Goal: Task Accomplishment & Management: Manage account settings

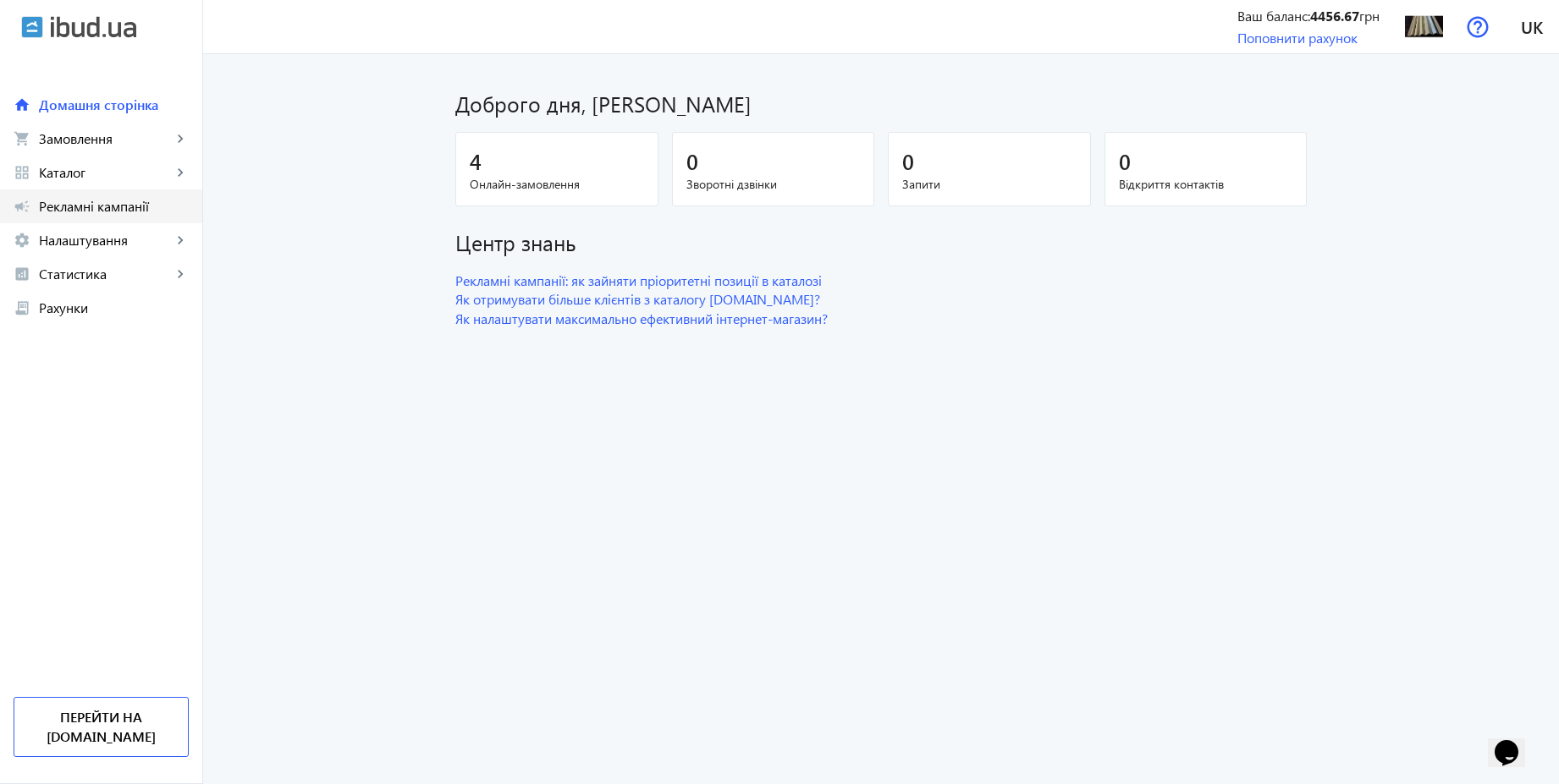
click at [140, 203] on span "Рекламні кампанії" at bounding box center [114, 205] width 150 height 17
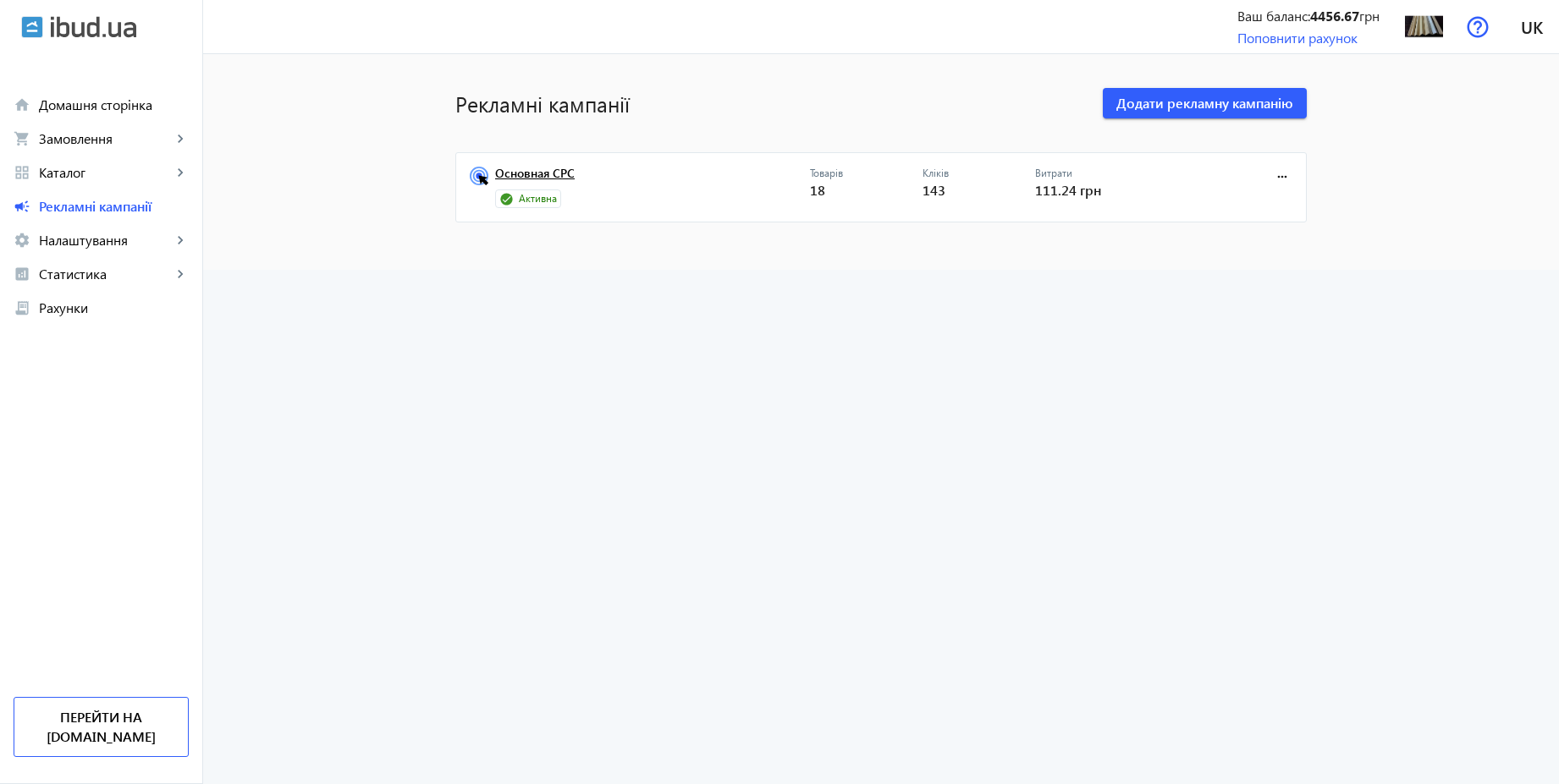
click at [554, 173] on link "Основная СРС" at bounding box center [652, 178] width 315 height 24
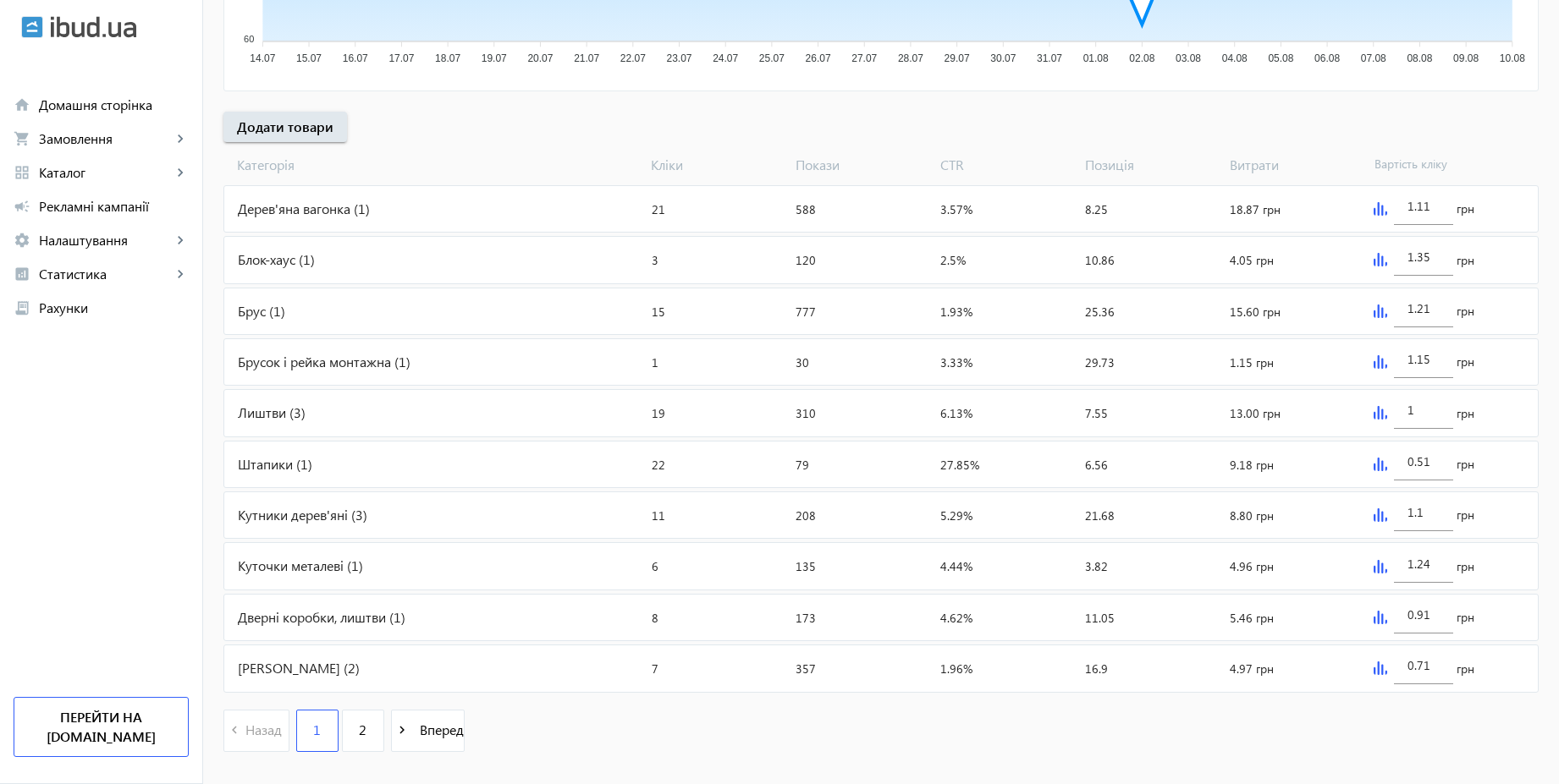
scroll to position [567, 0]
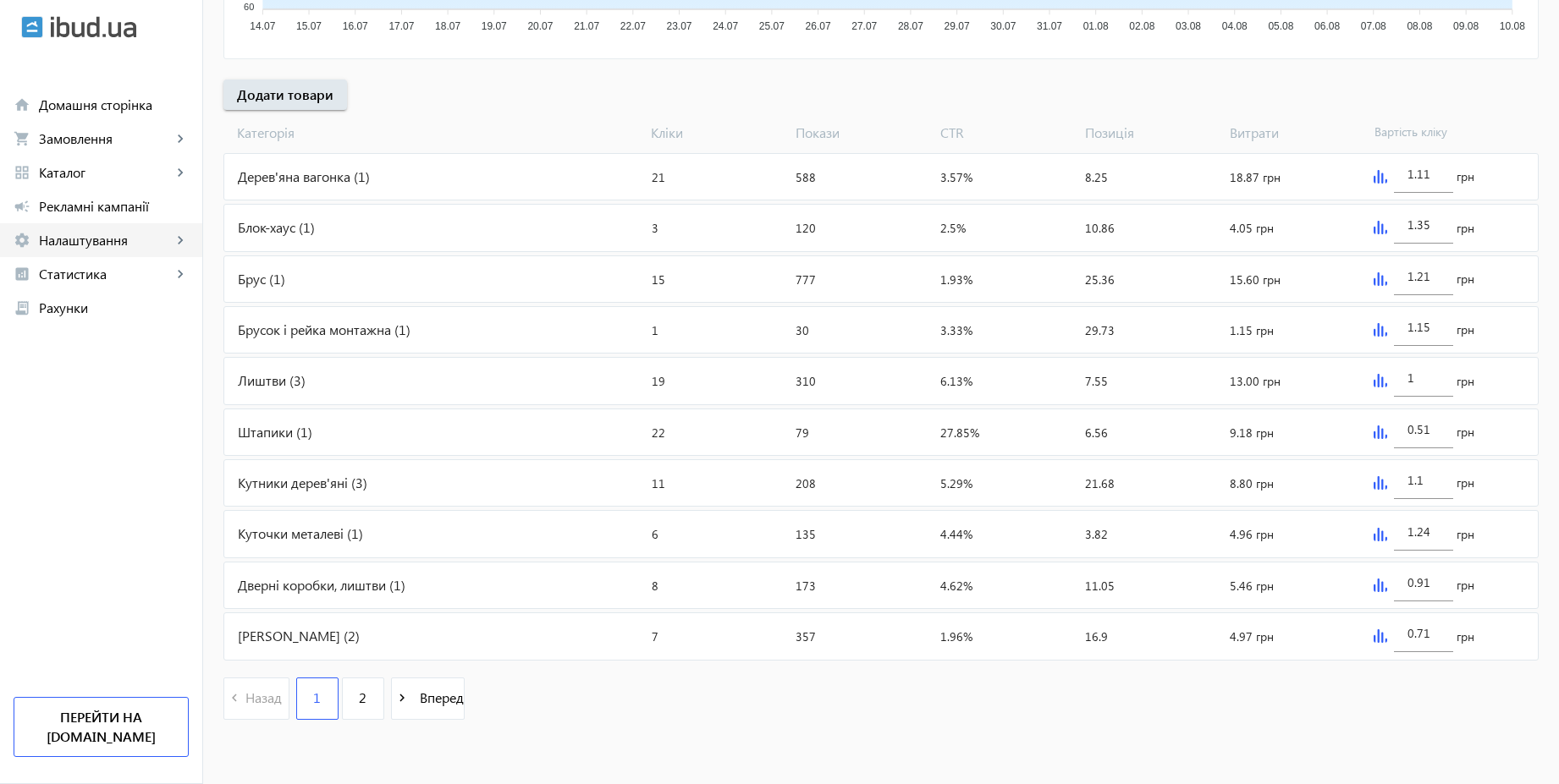
click at [77, 243] on span "Налаштування" at bounding box center [106, 239] width 133 height 17
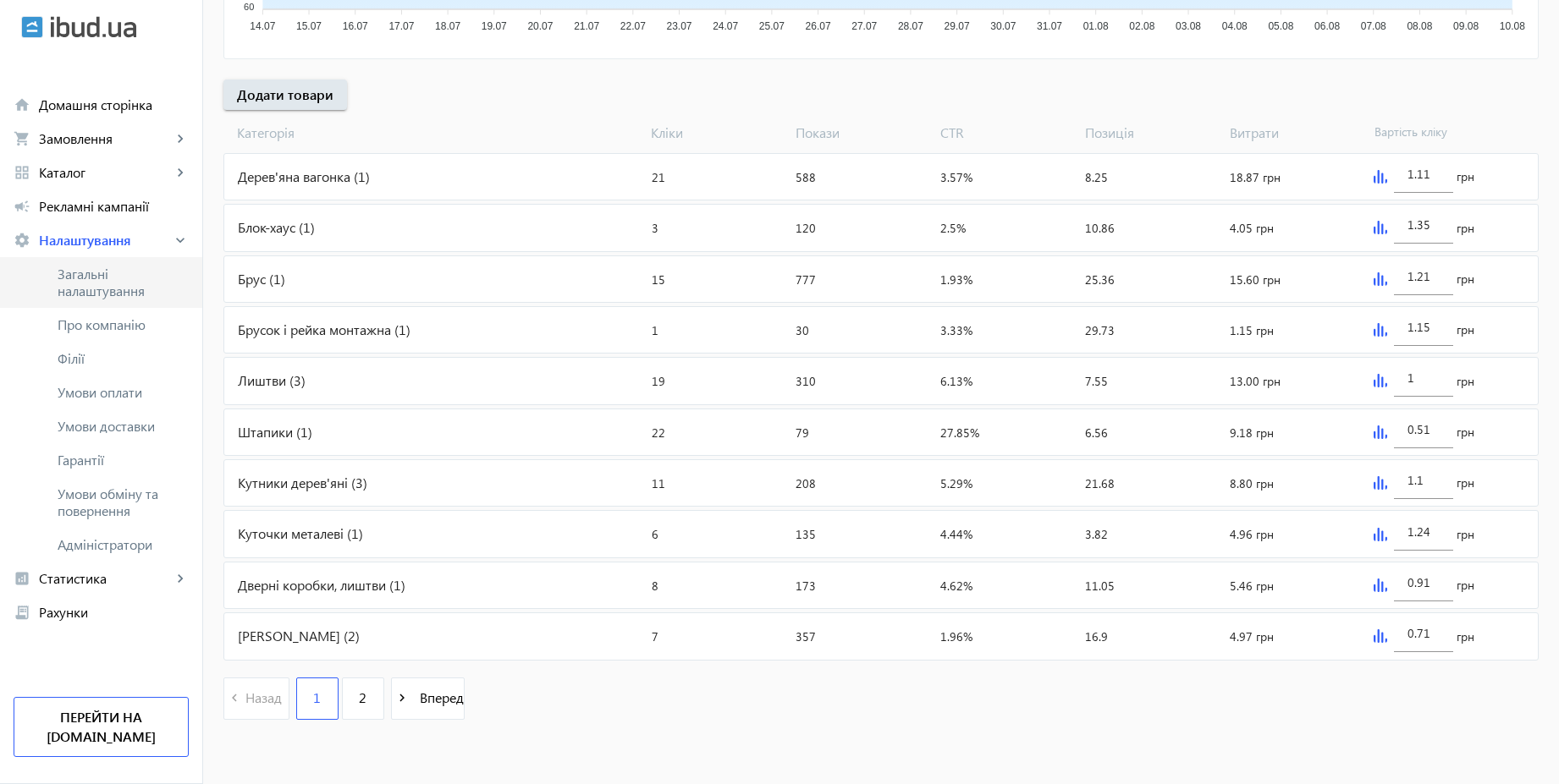
click at [79, 274] on span "Загальні налаштування" at bounding box center [123, 282] width 131 height 34
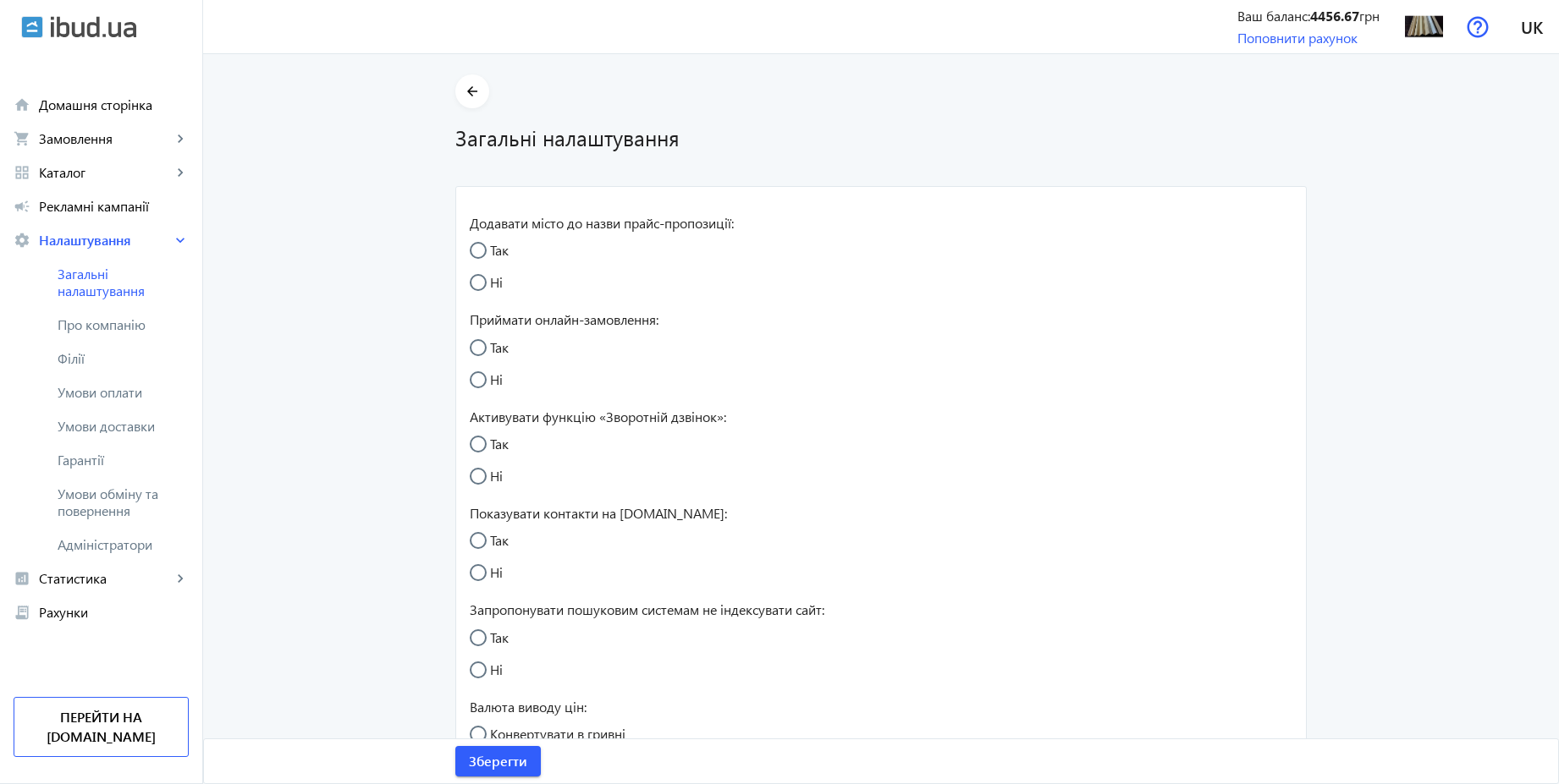
radio input "true"
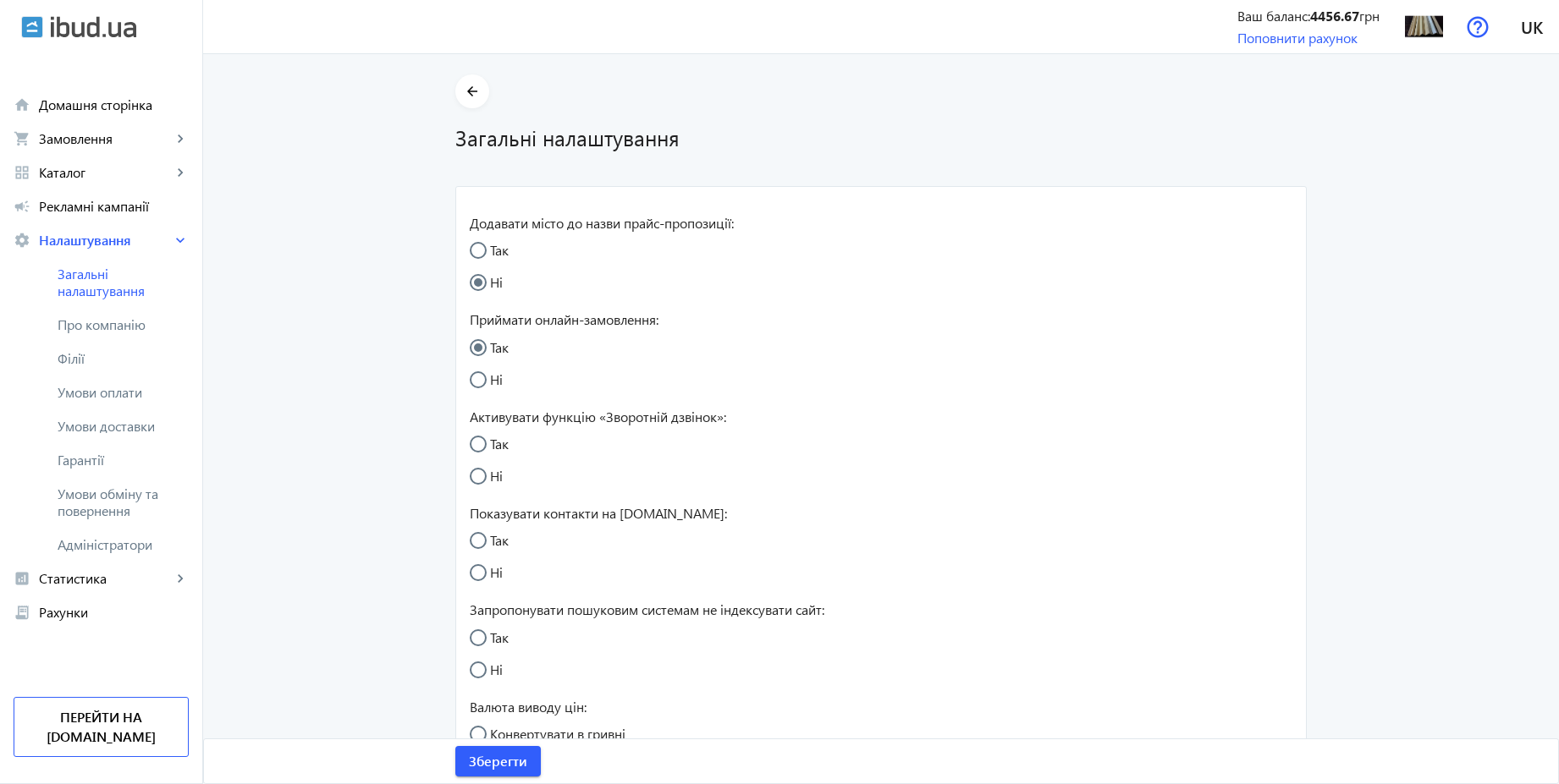
radio input "true"
click at [115, 498] on span "Умови обміну та повернення" at bounding box center [123, 502] width 131 height 34
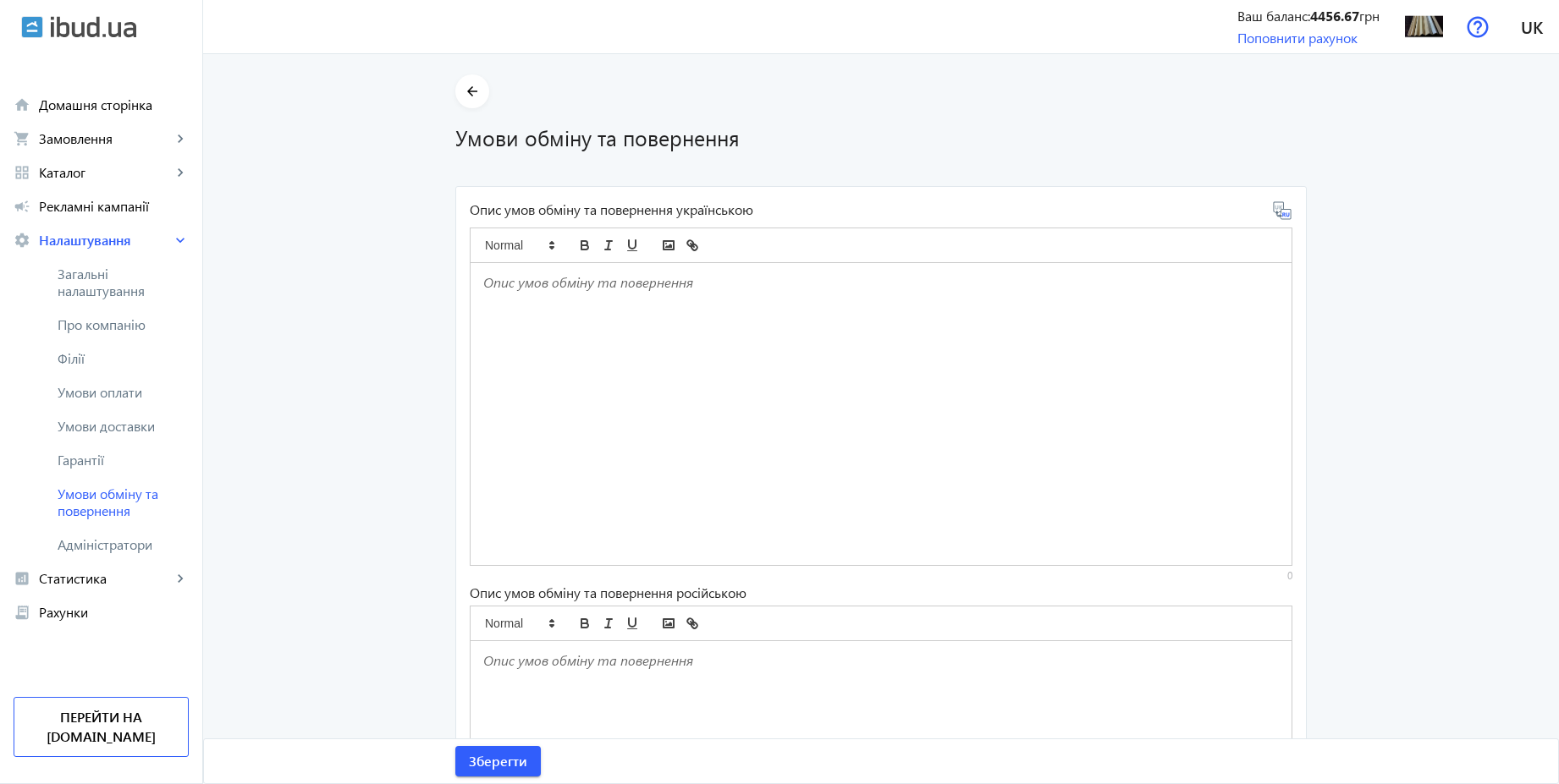
click at [517, 278] on p at bounding box center [881, 283] width 796 height 19
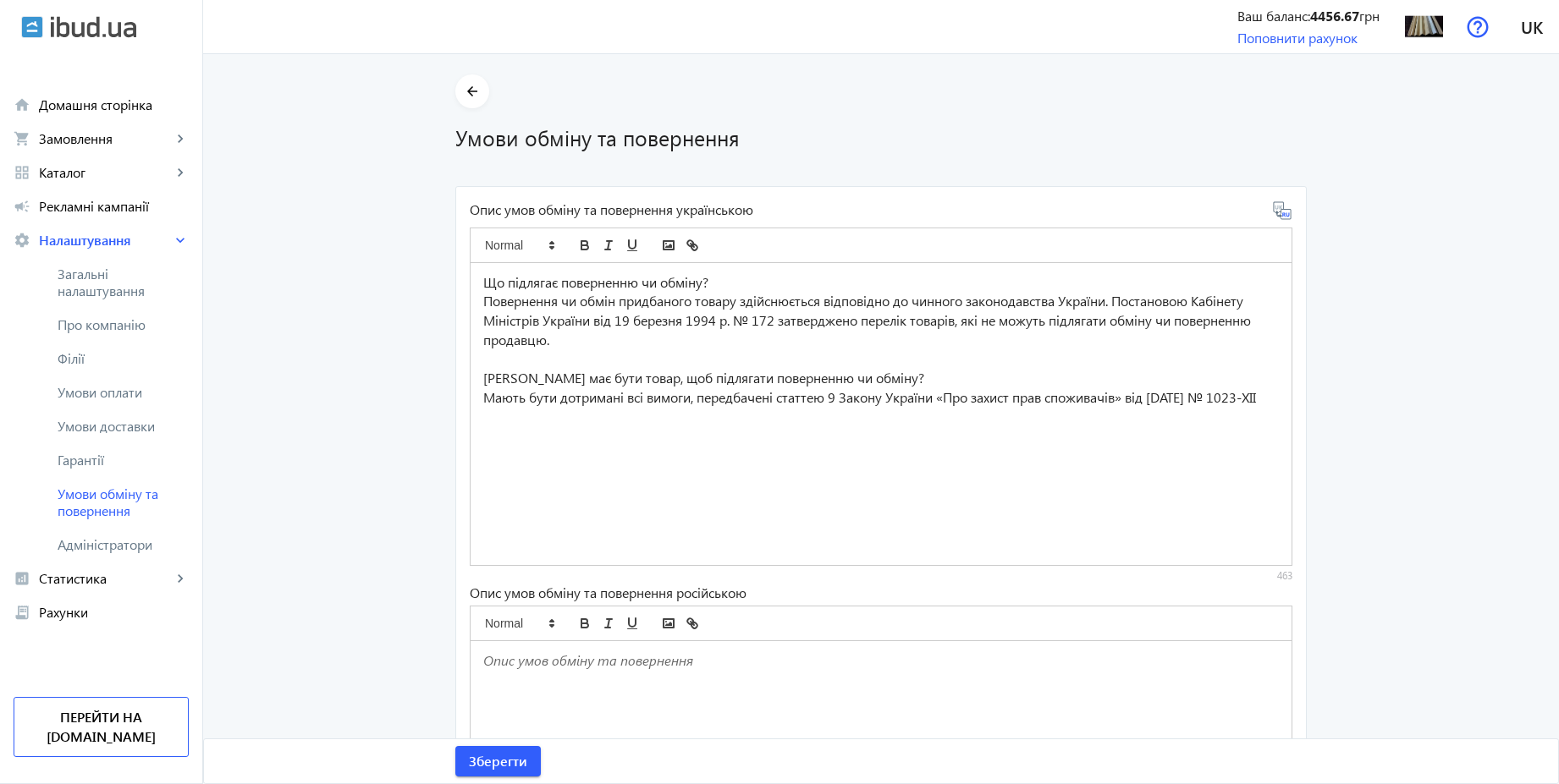
click at [1282, 217] on icon at bounding box center [1282, 210] width 20 height 20
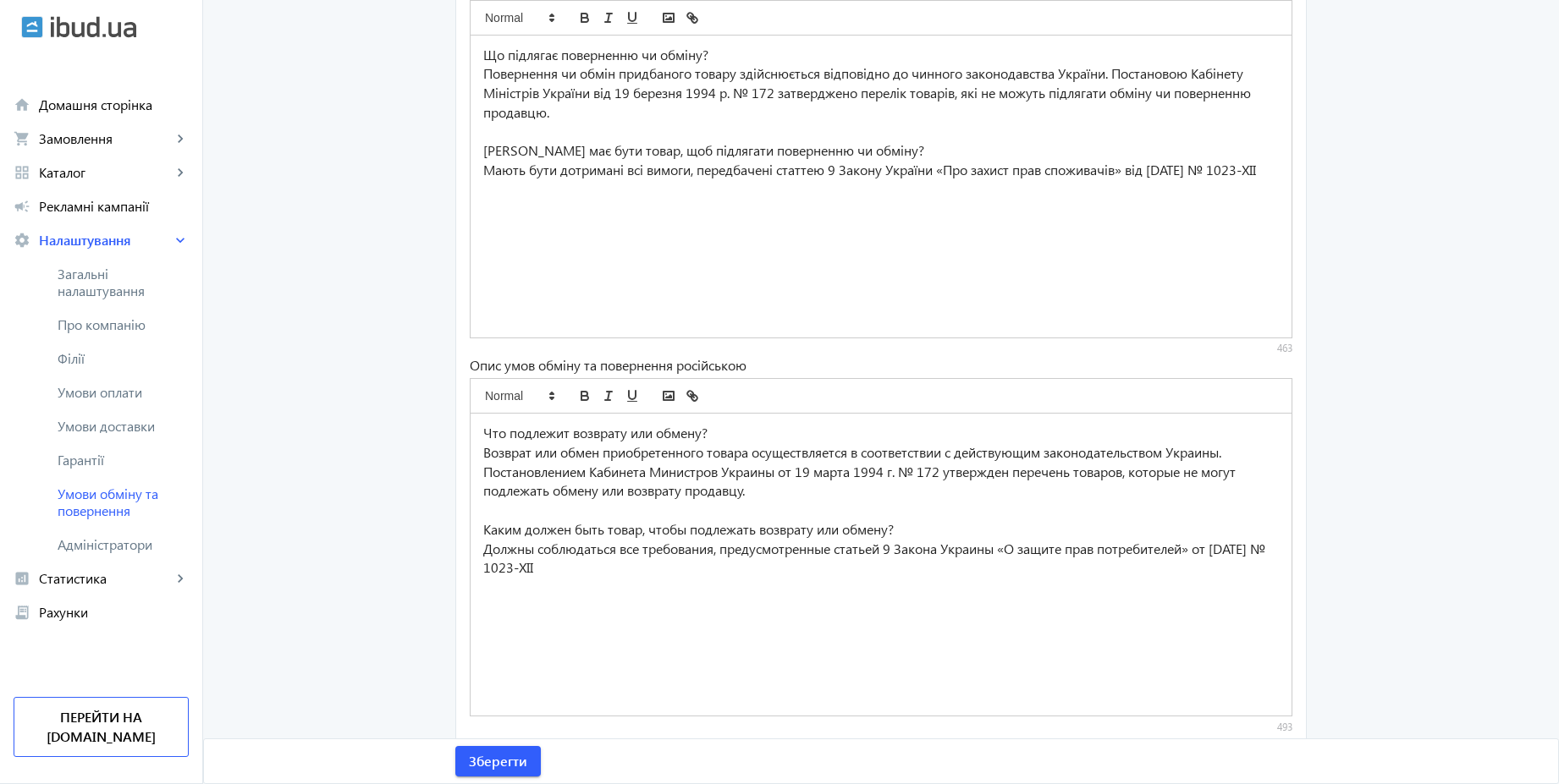
scroll to position [260, 0]
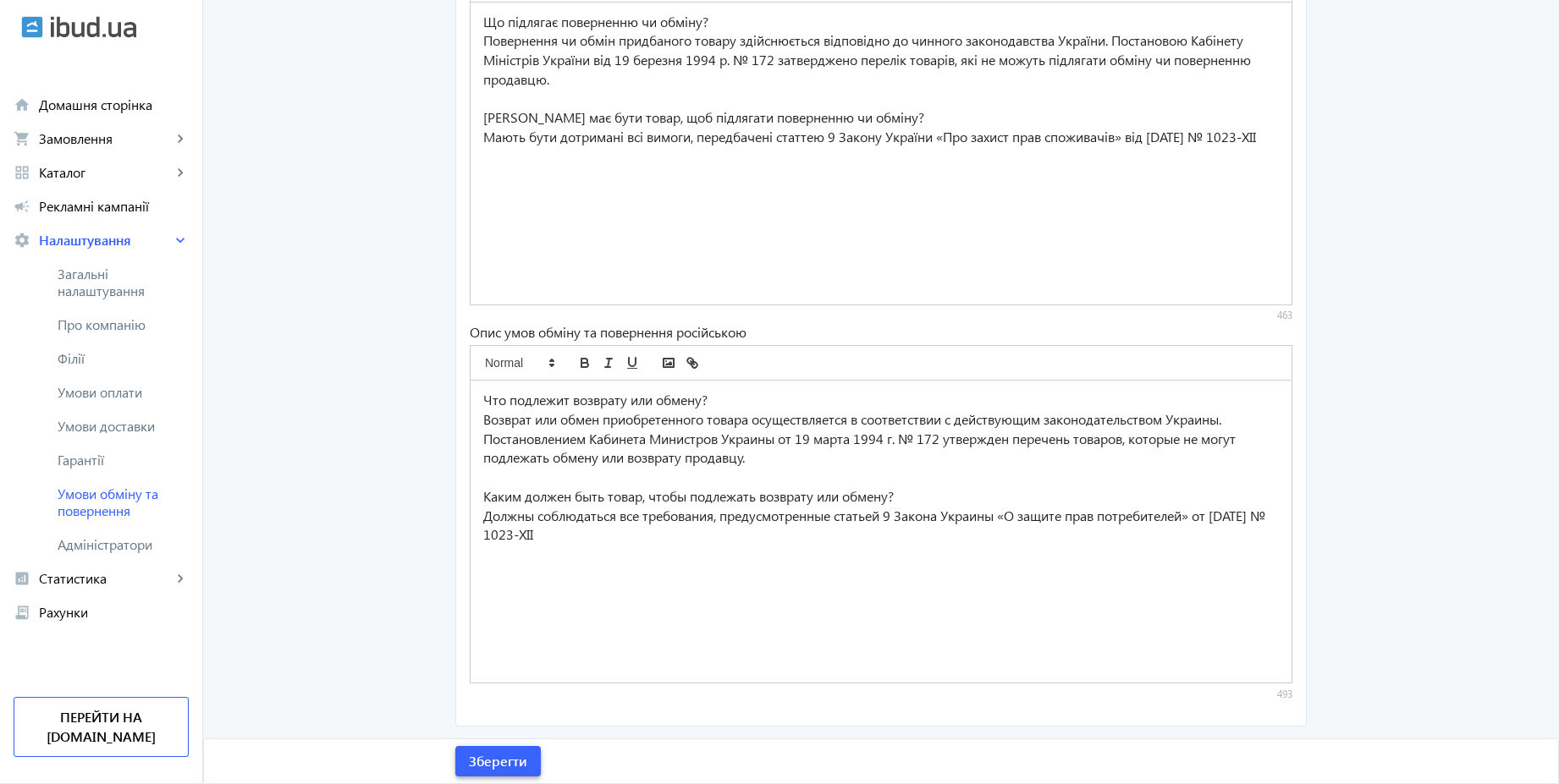
click at [515, 758] on span "Зберегти" at bounding box center [498, 760] width 59 height 18
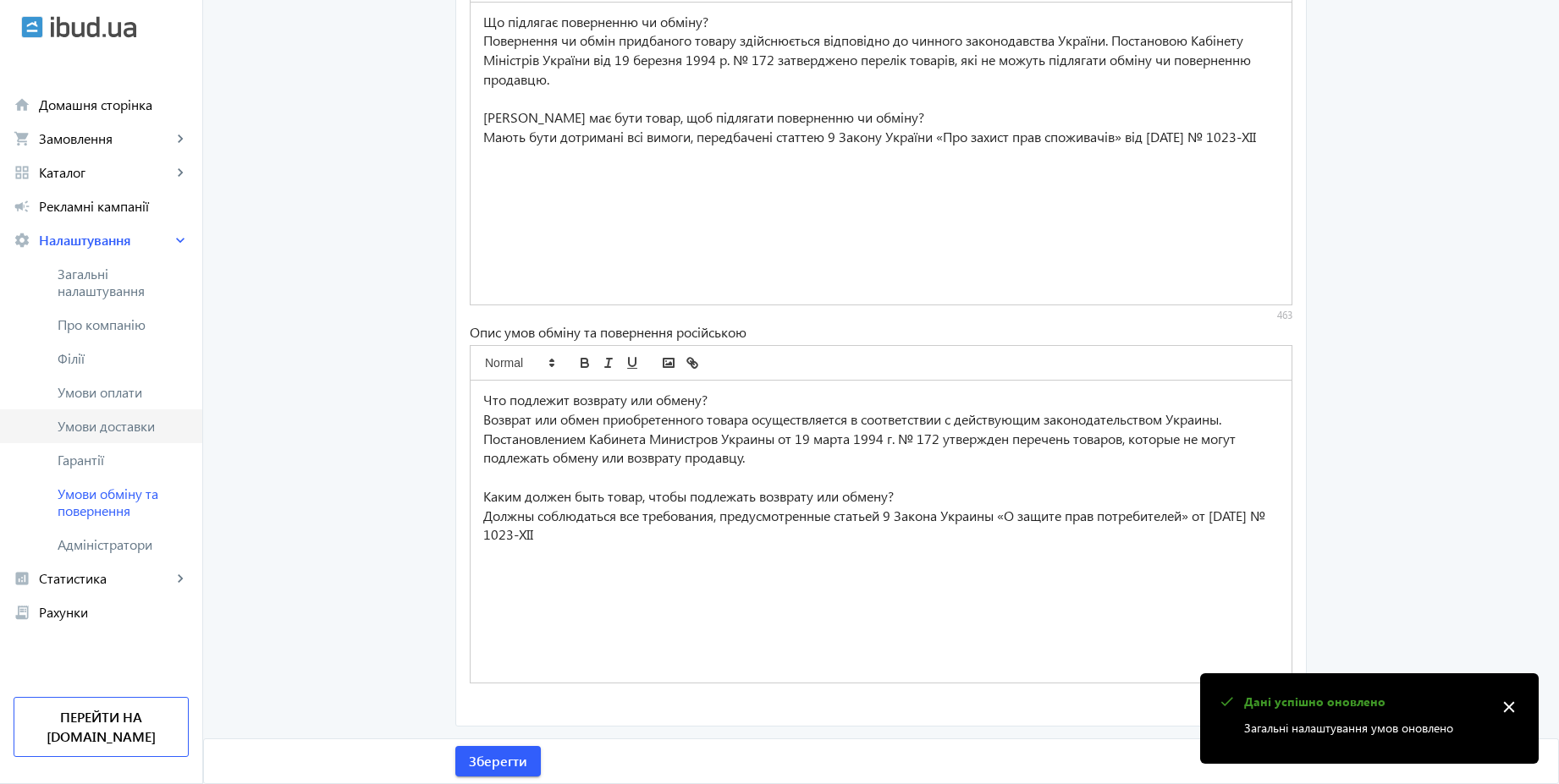
click at [128, 421] on span "Умови доставки" at bounding box center [123, 426] width 131 height 17
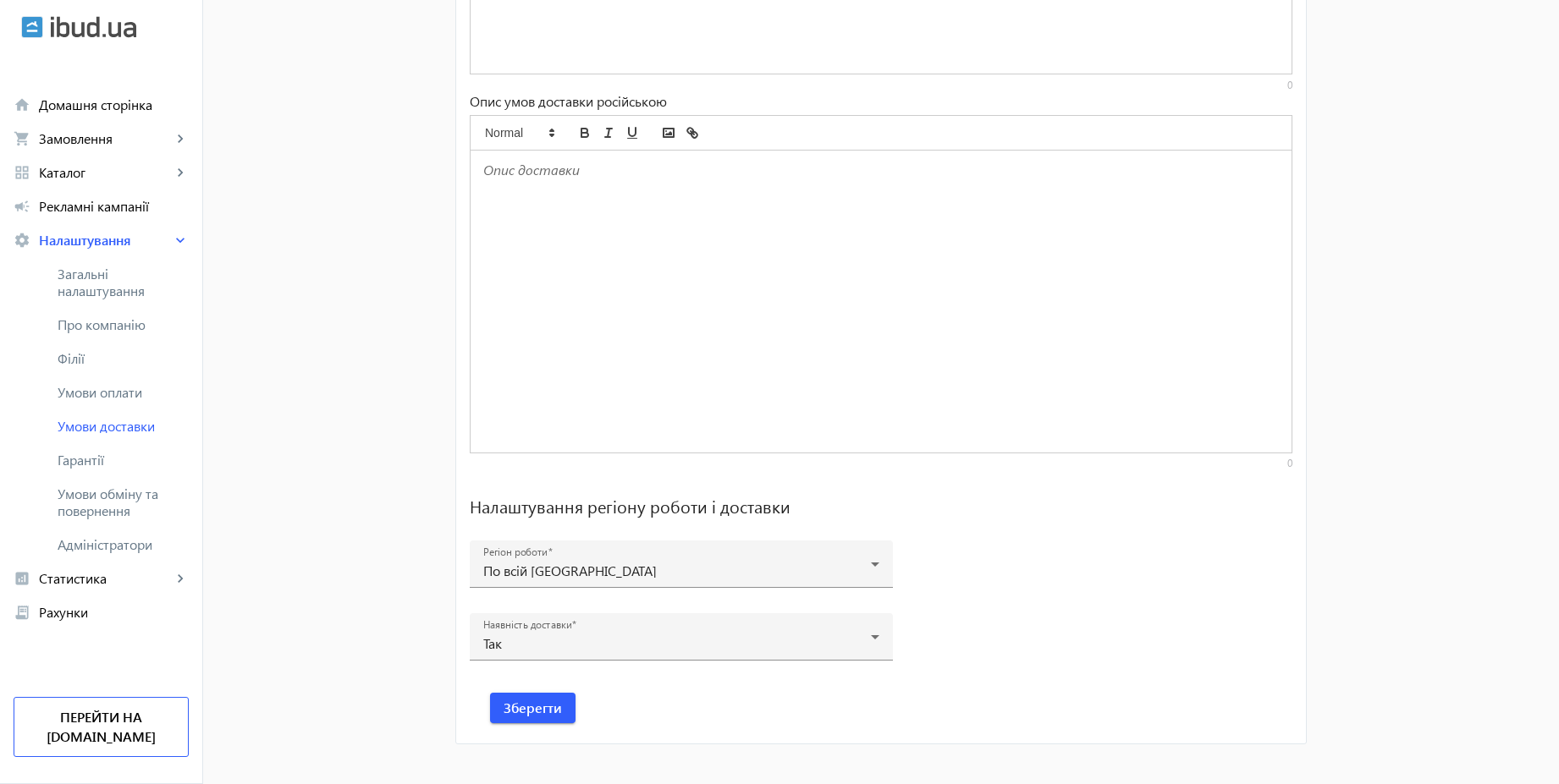
scroll to position [1050, 0]
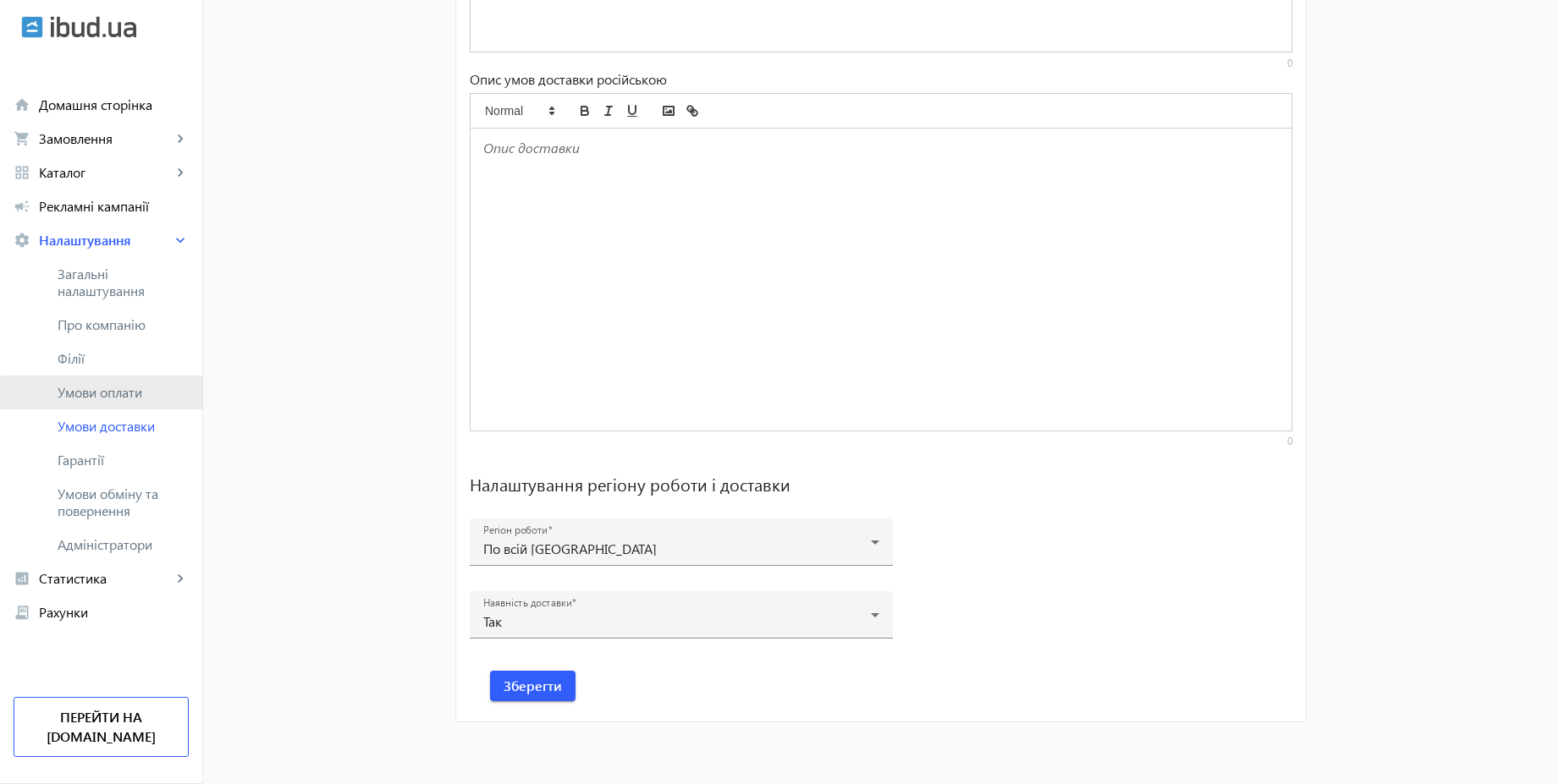
click at [114, 400] on span "Умови оплати" at bounding box center [123, 392] width 131 height 17
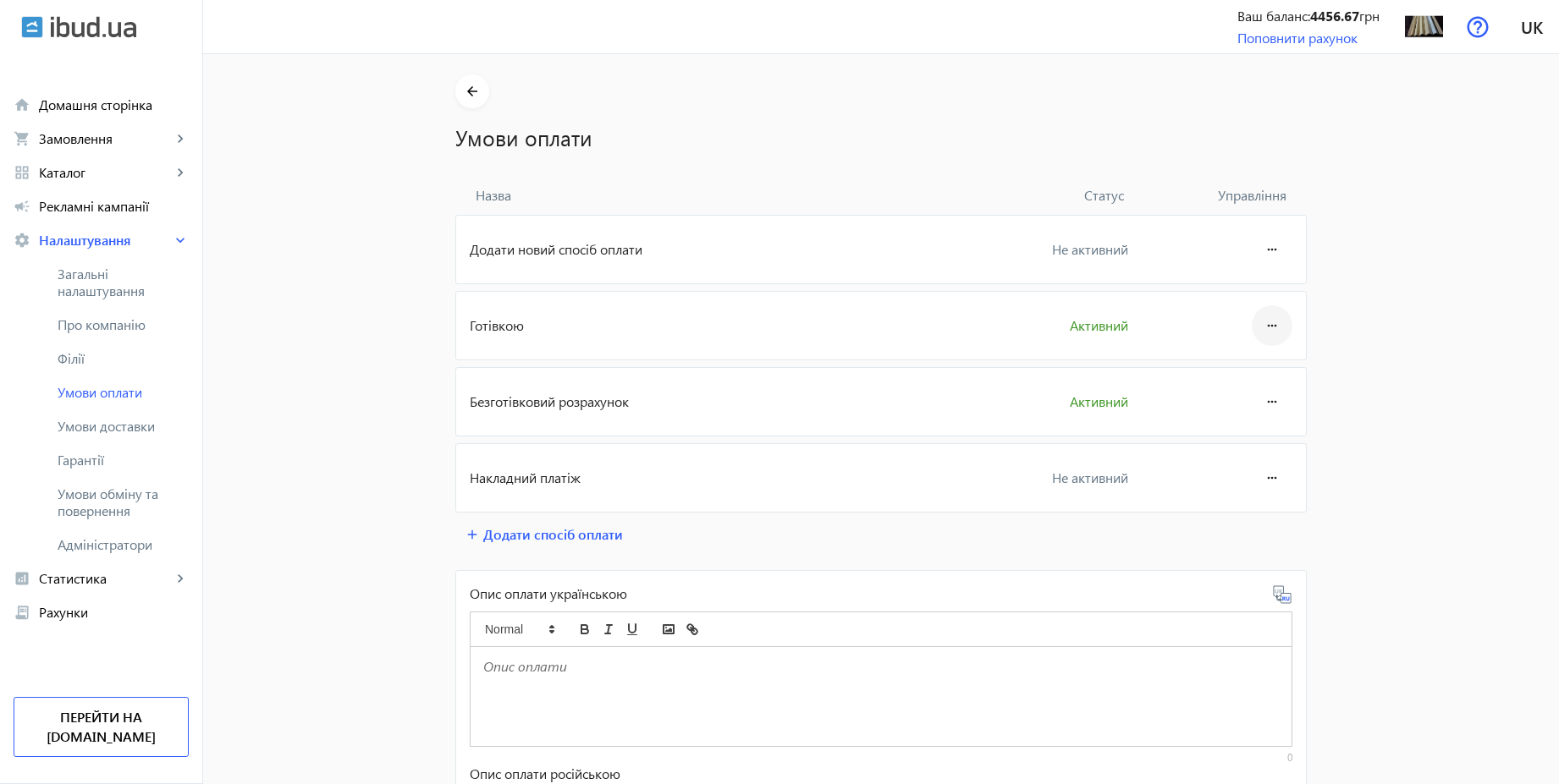
click at [1272, 330] on mat-icon "more_horiz" at bounding box center [1271, 325] width 20 height 40
click at [1246, 379] on span "Редагувати" at bounding box center [1239, 372] width 67 height 13
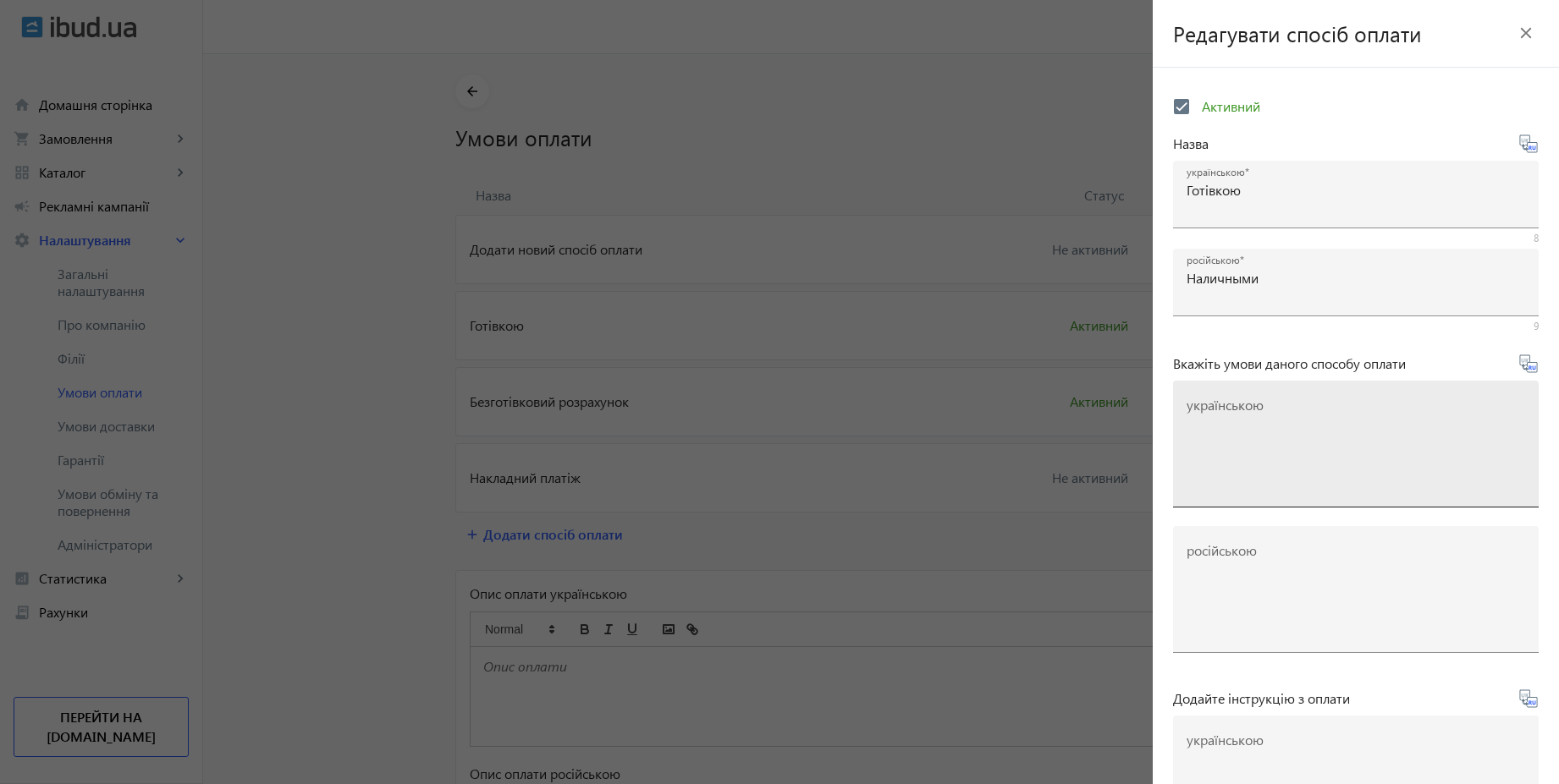
click at [1337, 432] on textarea "українською" at bounding box center [1355, 451] width 338 height 100
paste textarea "Оплачуйте замовлення готівкою при отриманні товару в нашому офісі чи у кур'єра"
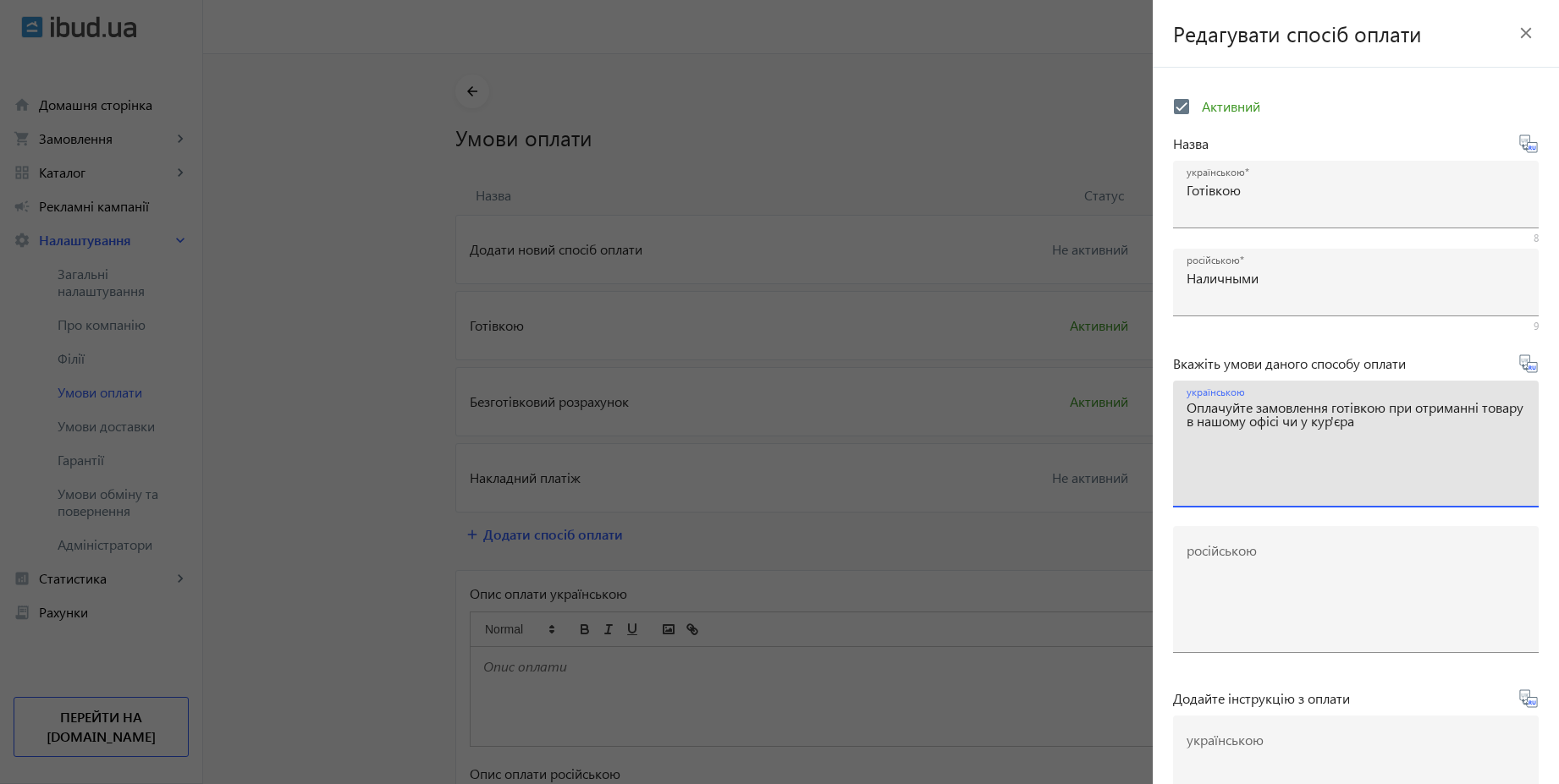
type textarea "Оплачуйте замовлення готівкою при отриманні товару в нашому офісі чи у кур'єра"
click at [1528, 365] on icon at bounding box center [1530, 367] width 3 height 4
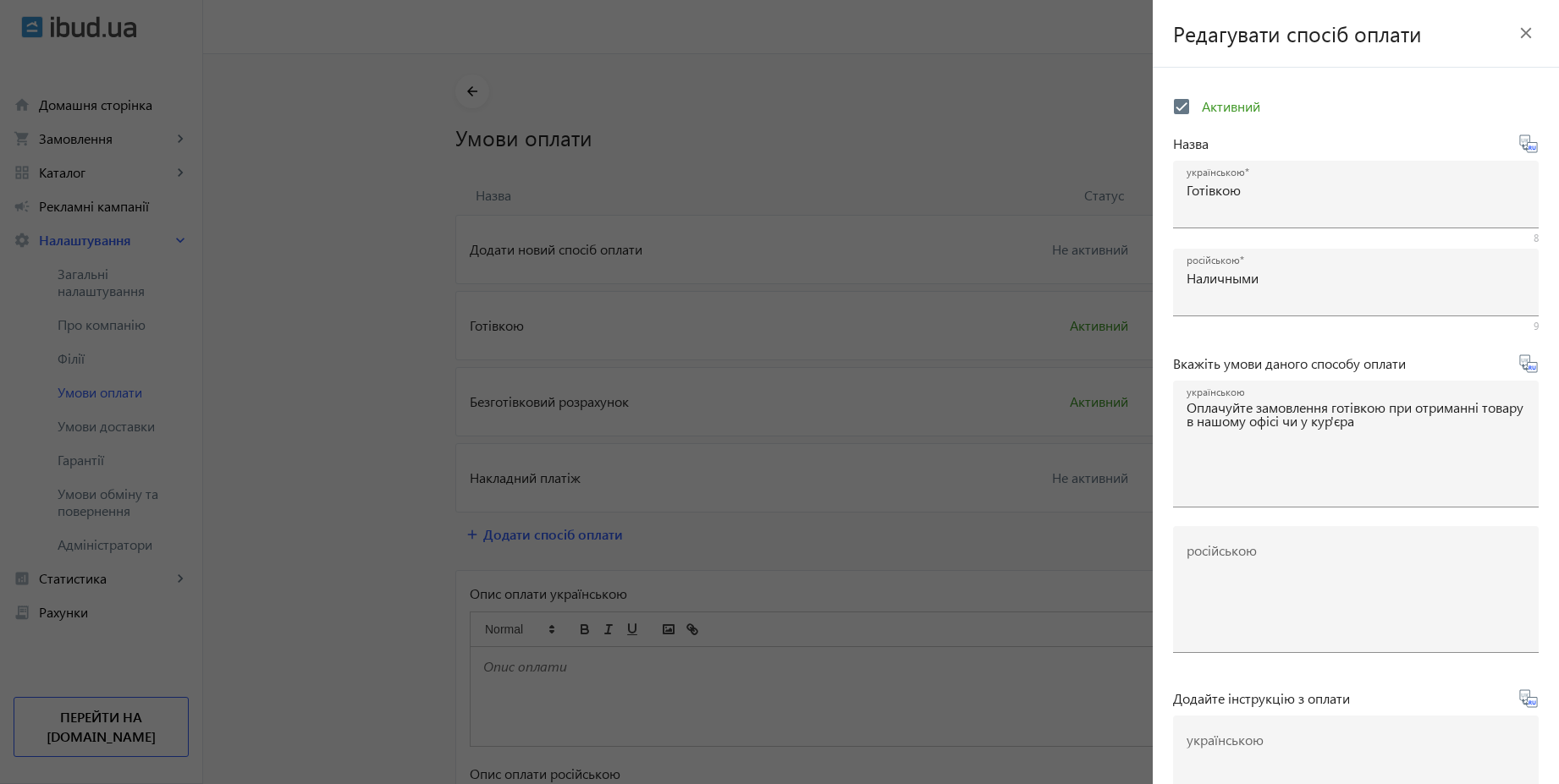
type textarea "Оплачивайте заказ наличными при получении товара в нашем офисе или у курьера"
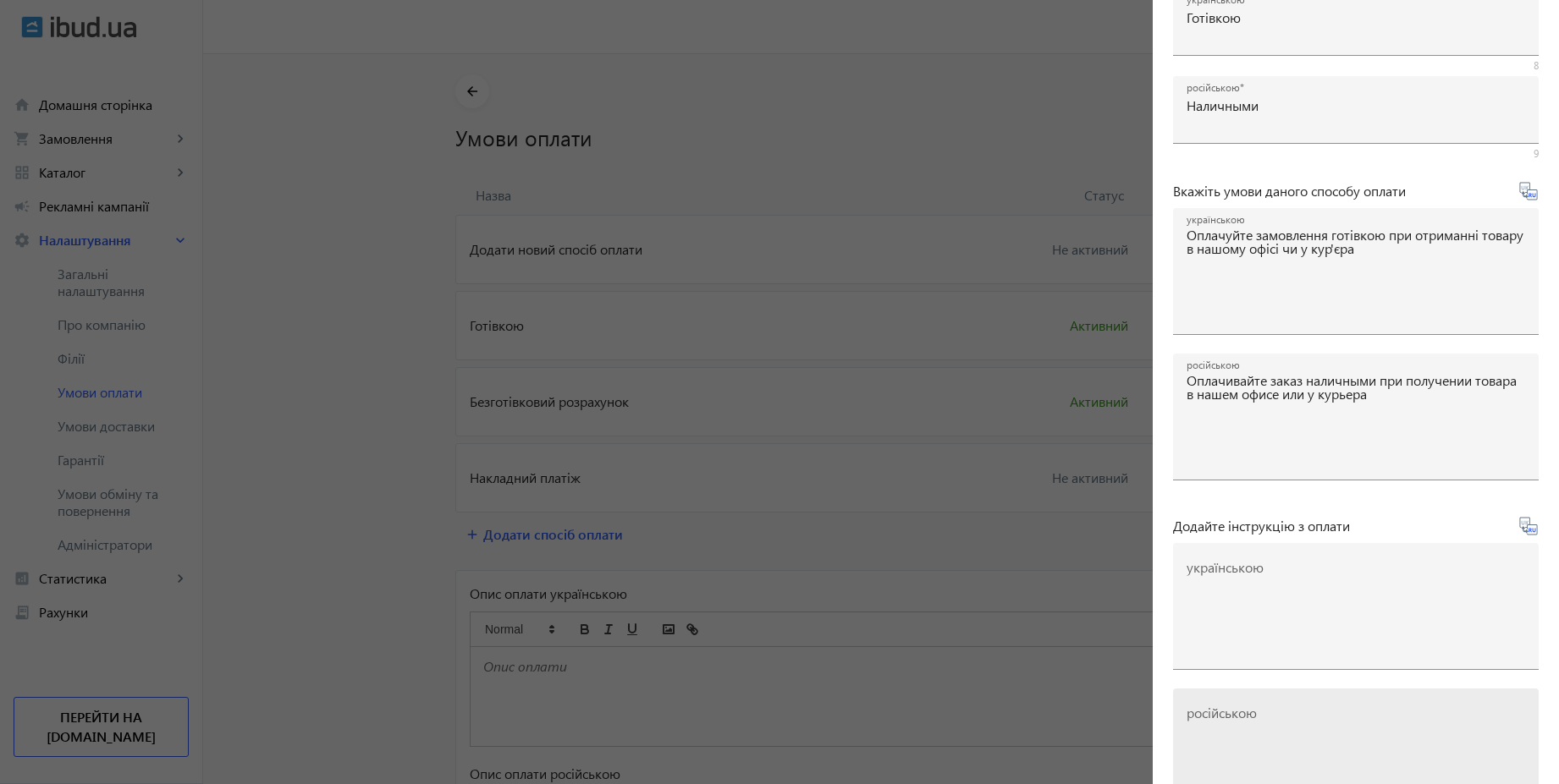
scroll to position [280, 0]
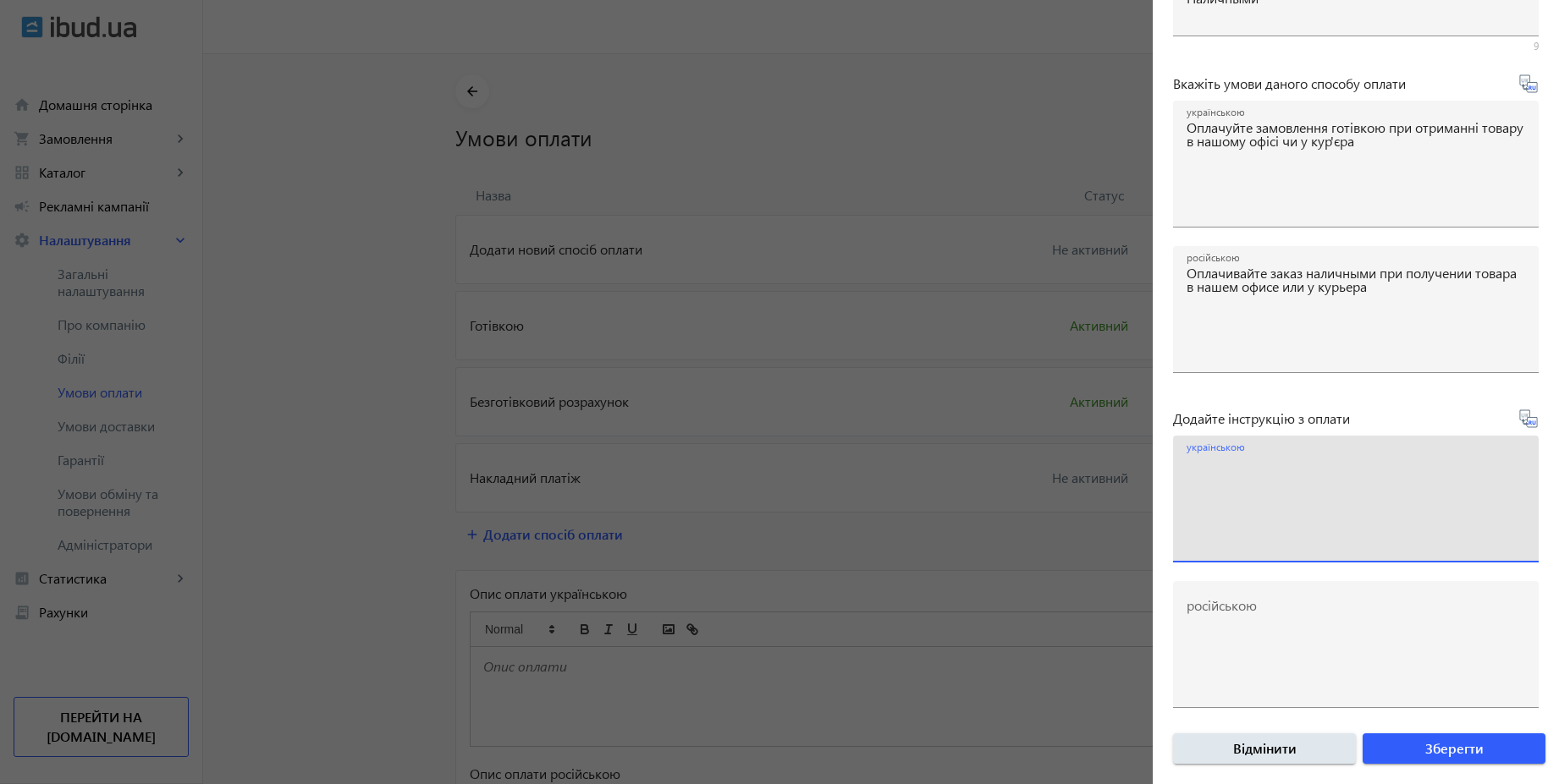
click at [1274, 521] on textarea "українською" at bounding box center [1355, 506] width 338 height 100
paste textarea "Оплатіть замовлення готівкою при отриманні товару"
type textarea "Оплатіть замовлення готівкою при отриманні товару"
click at [1521, 424] on icon at bounding box center [1528, 418] width 20 height 20
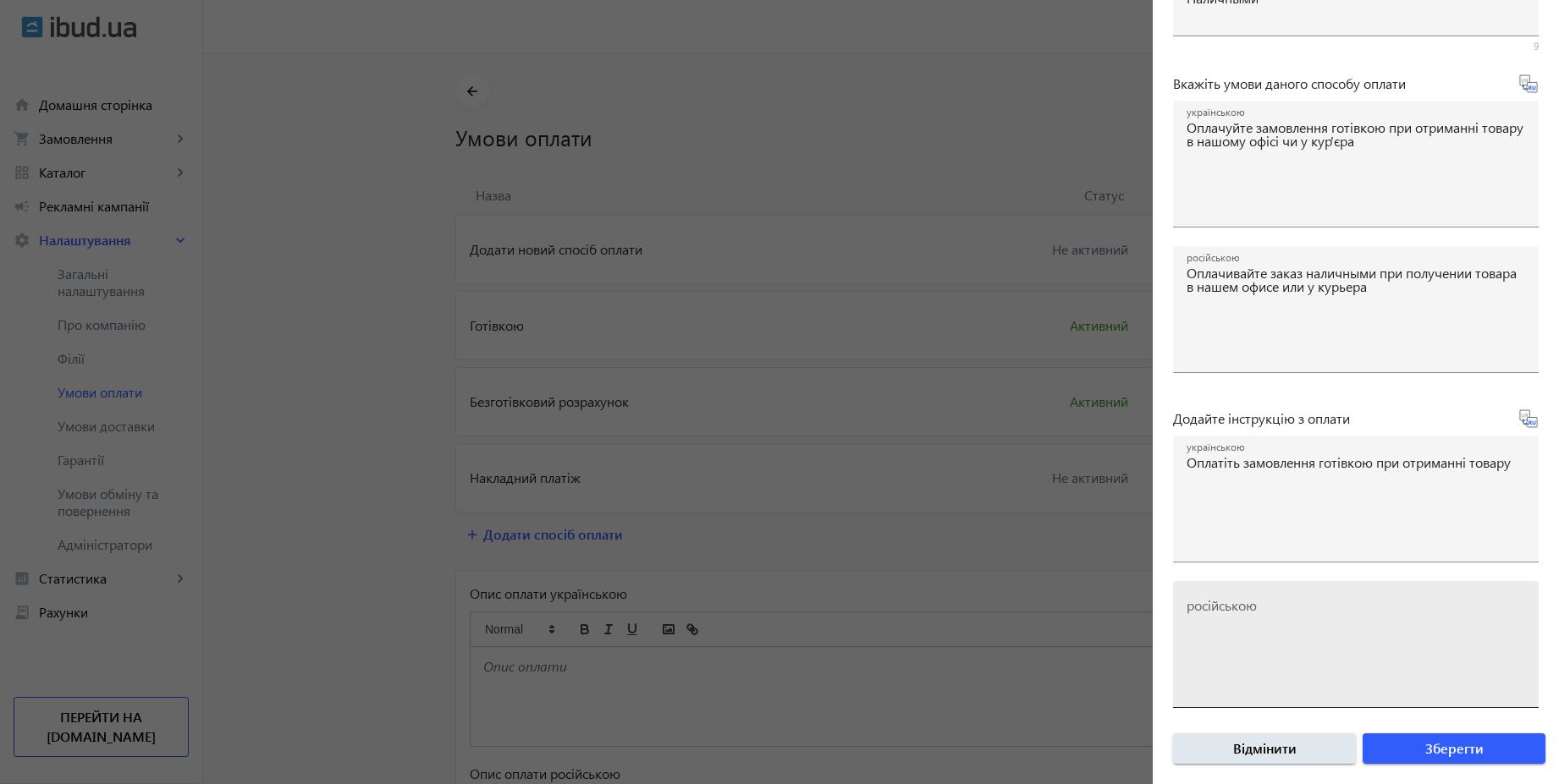
type textarea "Оплатите заказ наличными при получении товара"
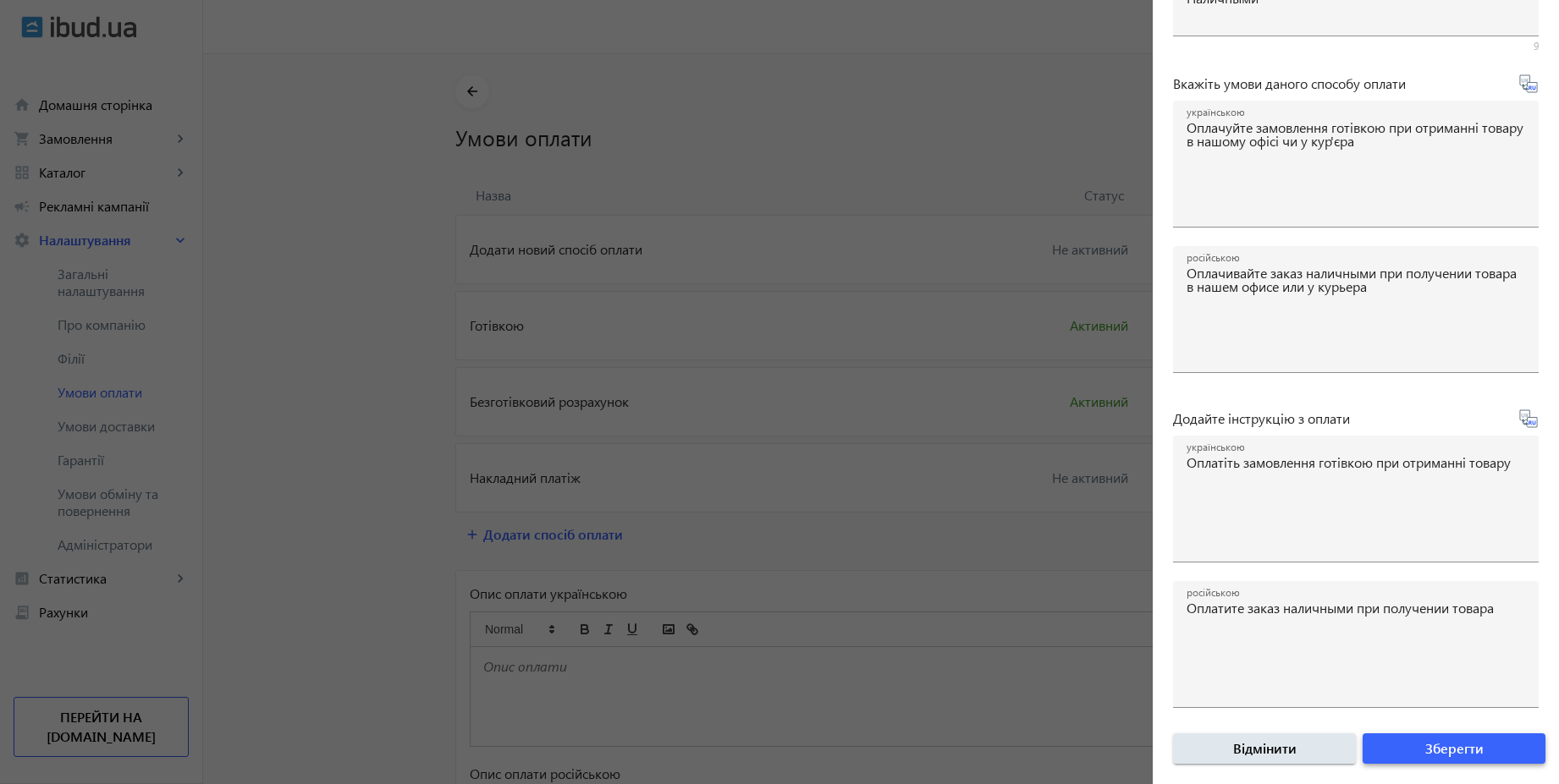
click at [1482, 762] on span "submit" at bounding box center [1453, 748] width 183 height 40
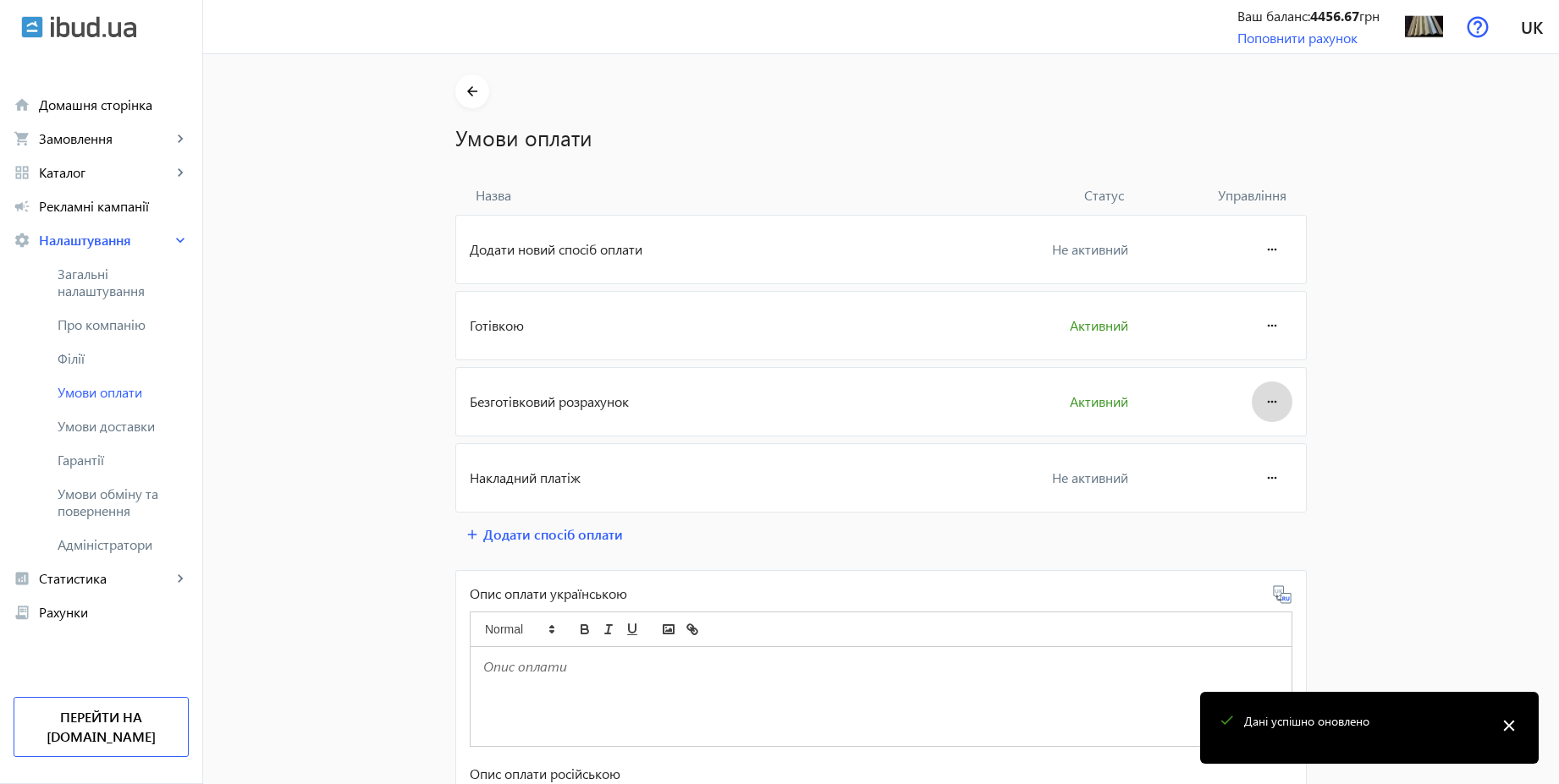
click at [1272, 405] on mat-icon "more_horiz" at bounding box center [1271, 401] width 20 height 40
click at [1257, 442] on span "Редагувати" at bounding box center [1239, 448] width 67 height 13
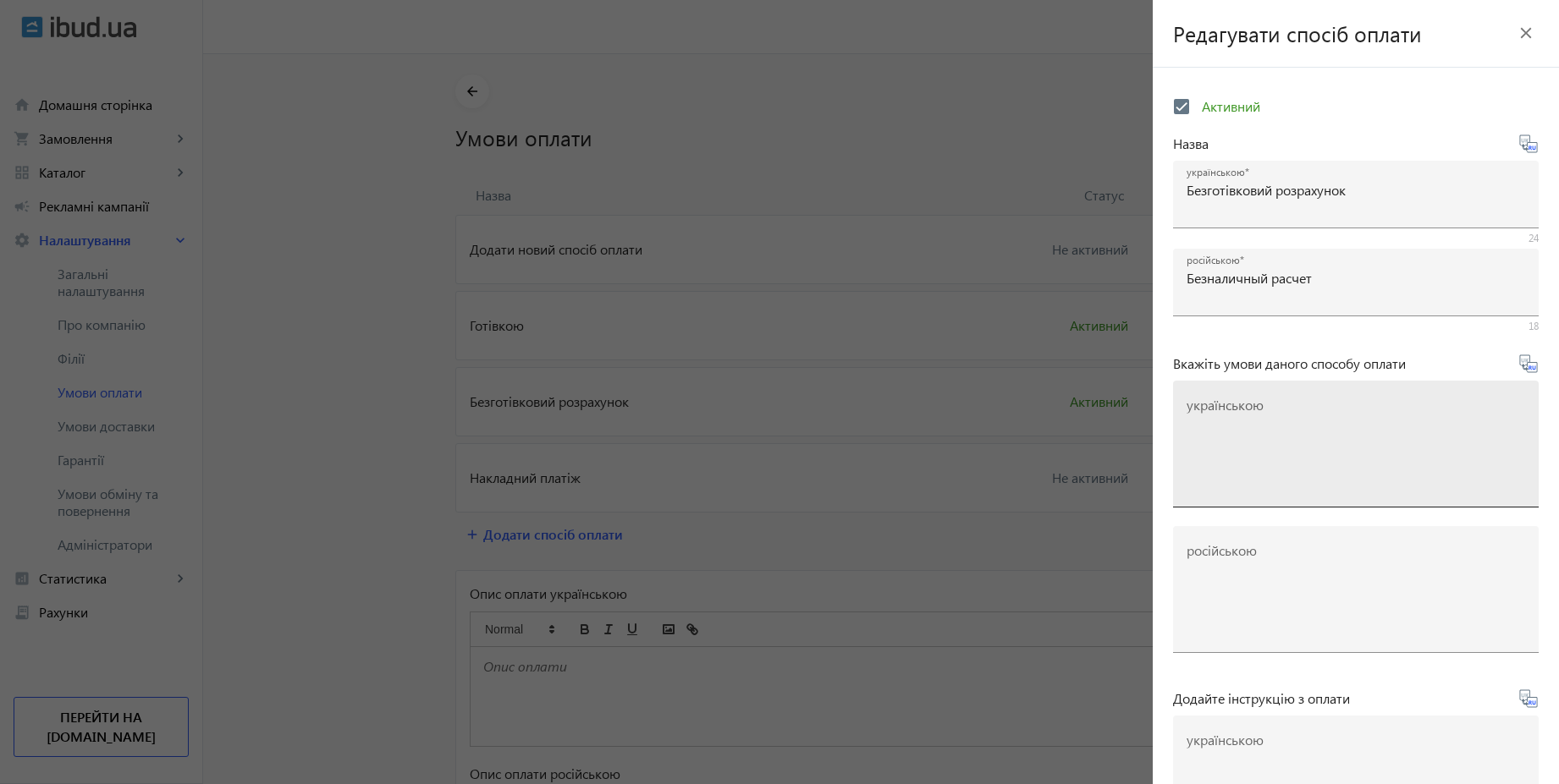
click at [1246, 407] on mat-label "українською" at bounding box center [1225, 405] width 77 height 17
click at [1246, 407] on textarea "українською" at bounding box center [1355, 451] width 338 height 100
paste textarea "Оплачуйте замовлення переказом із будь-якого банку України чи по реквізитах у с…"
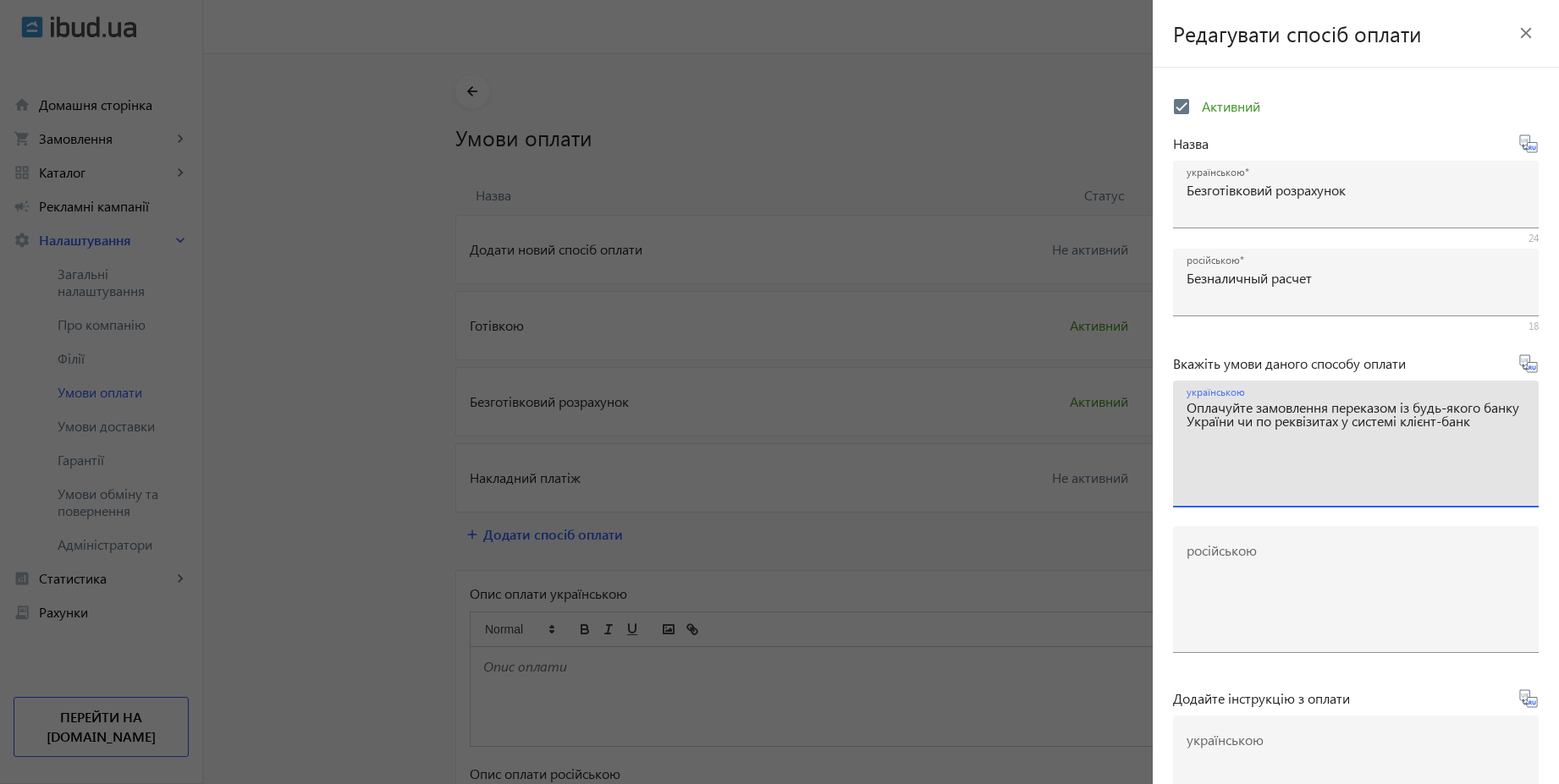
type textarea "Оплачуйте замовлення переказом із будь-якого банку України чи по реквізитах у с…"
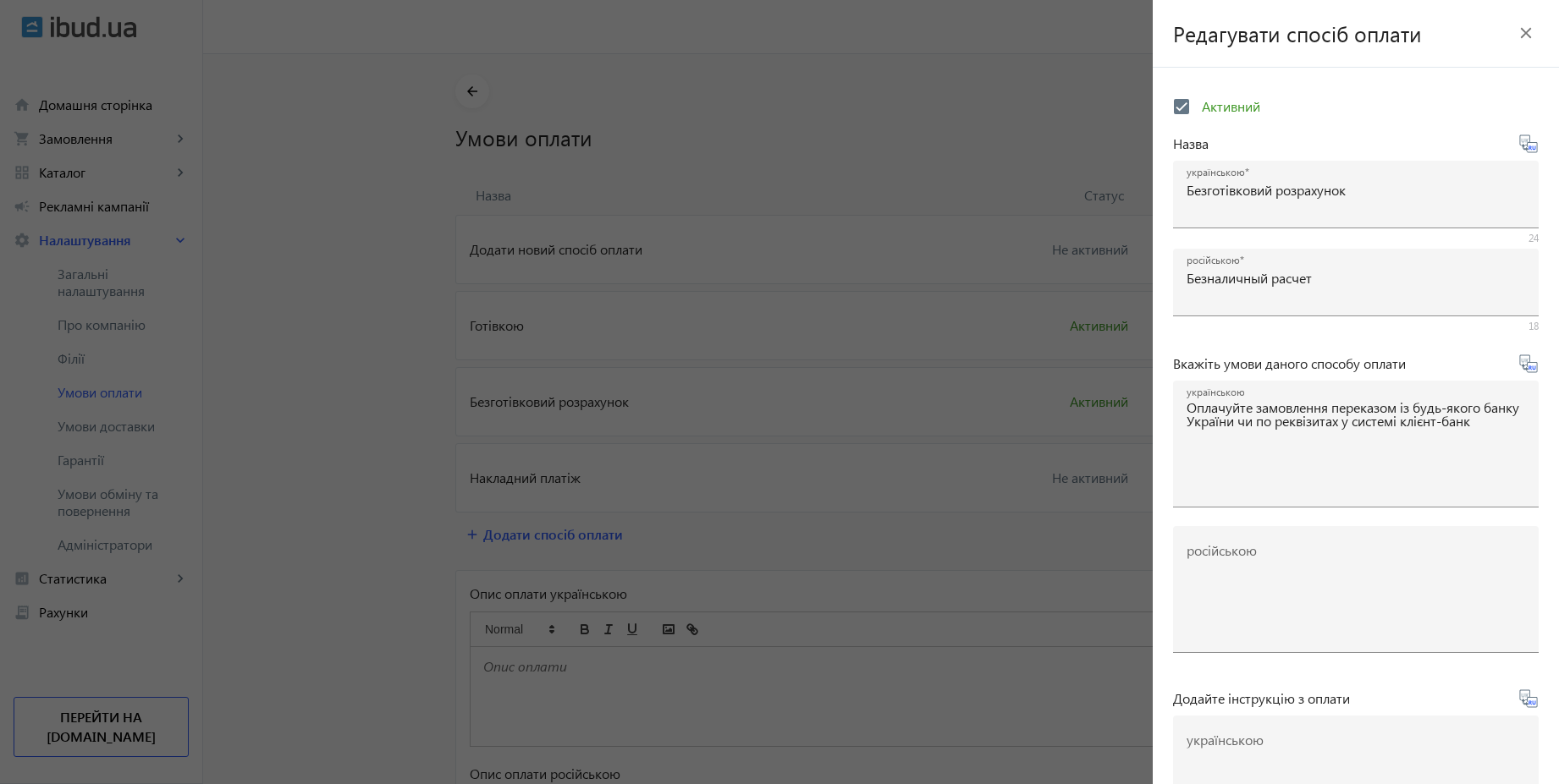
click at [1521, 370] on icon at bounding box center [1528, 364] width 20 height 20
type textarea "Оплачивайте заказ переводом из любого банка или по реквизитам в системе клиент-…"
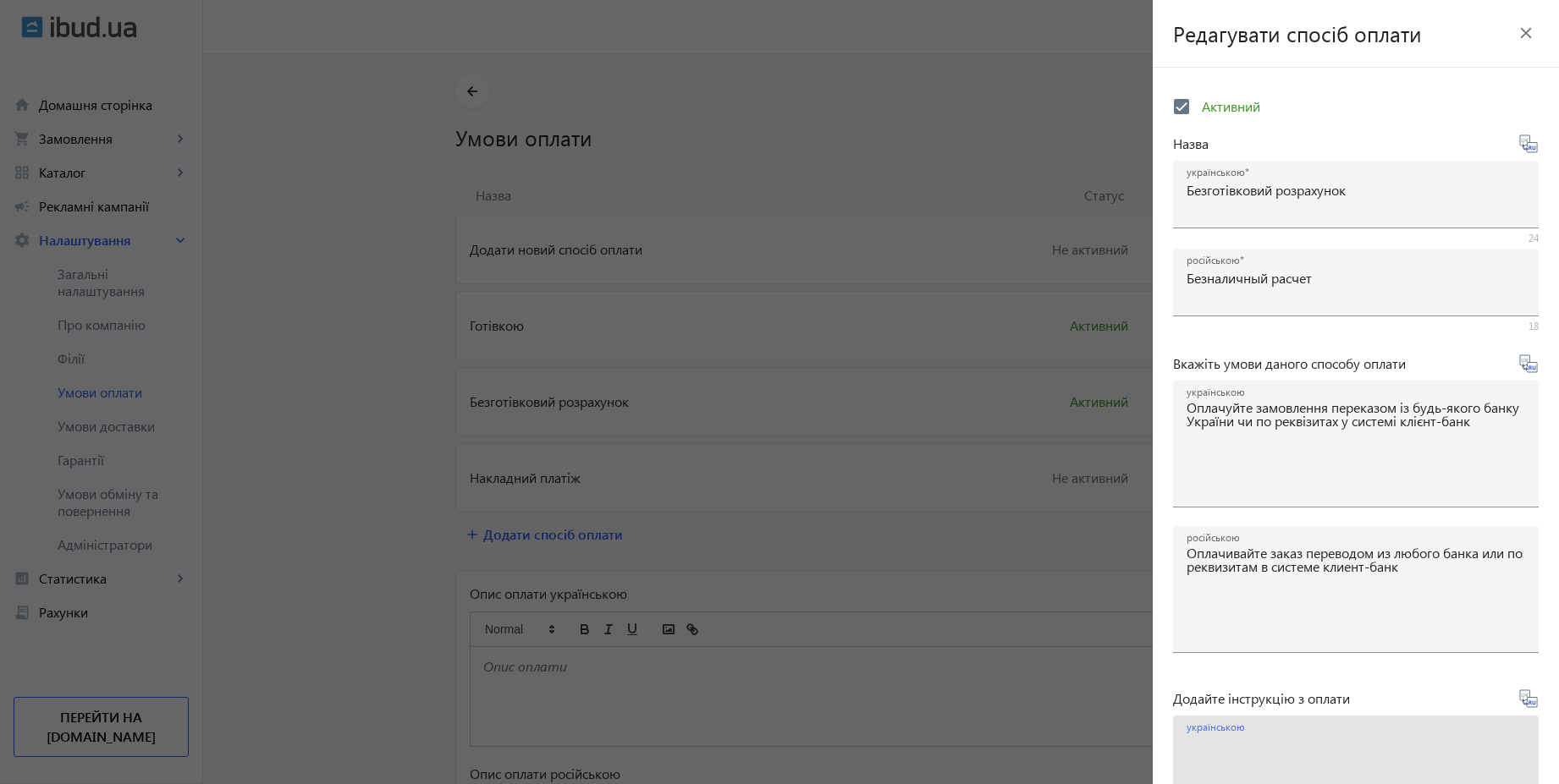
click at [1275, 754] on textarea "українською" at bounding box center [1355, 786] width 338 height 100
paste textarea "Оплатіть замовлення згідно реквізитів рахунка-фактури"
type textarea "Оплатіть замовлення згідно реквізитів рахунка-фактури"
click at [1533, 704] on icon at bounding box center [1535, 702] width 3 height 4
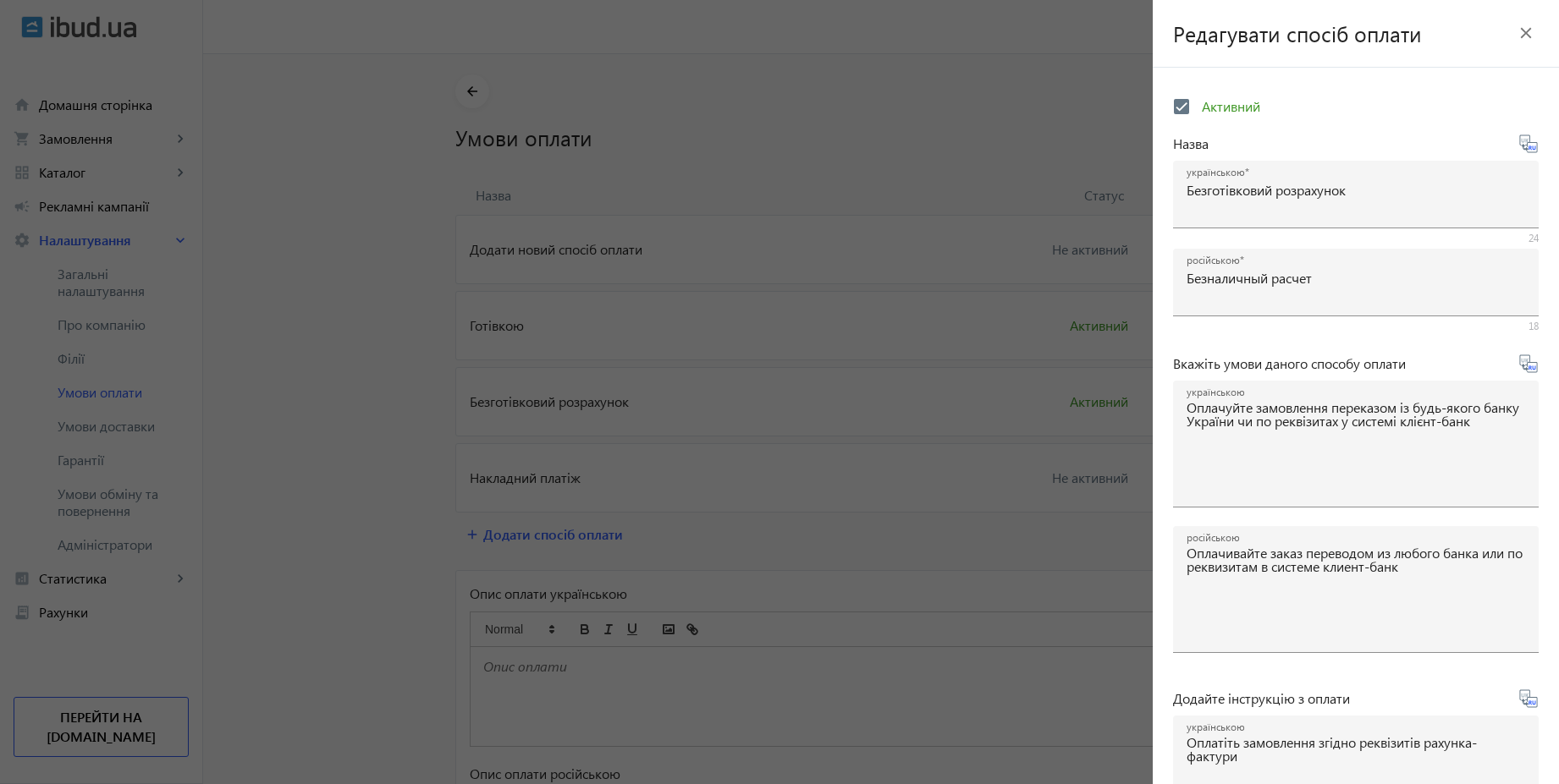
type textarea "Оплатите заказ согласно реквизитам счета-фактуры"
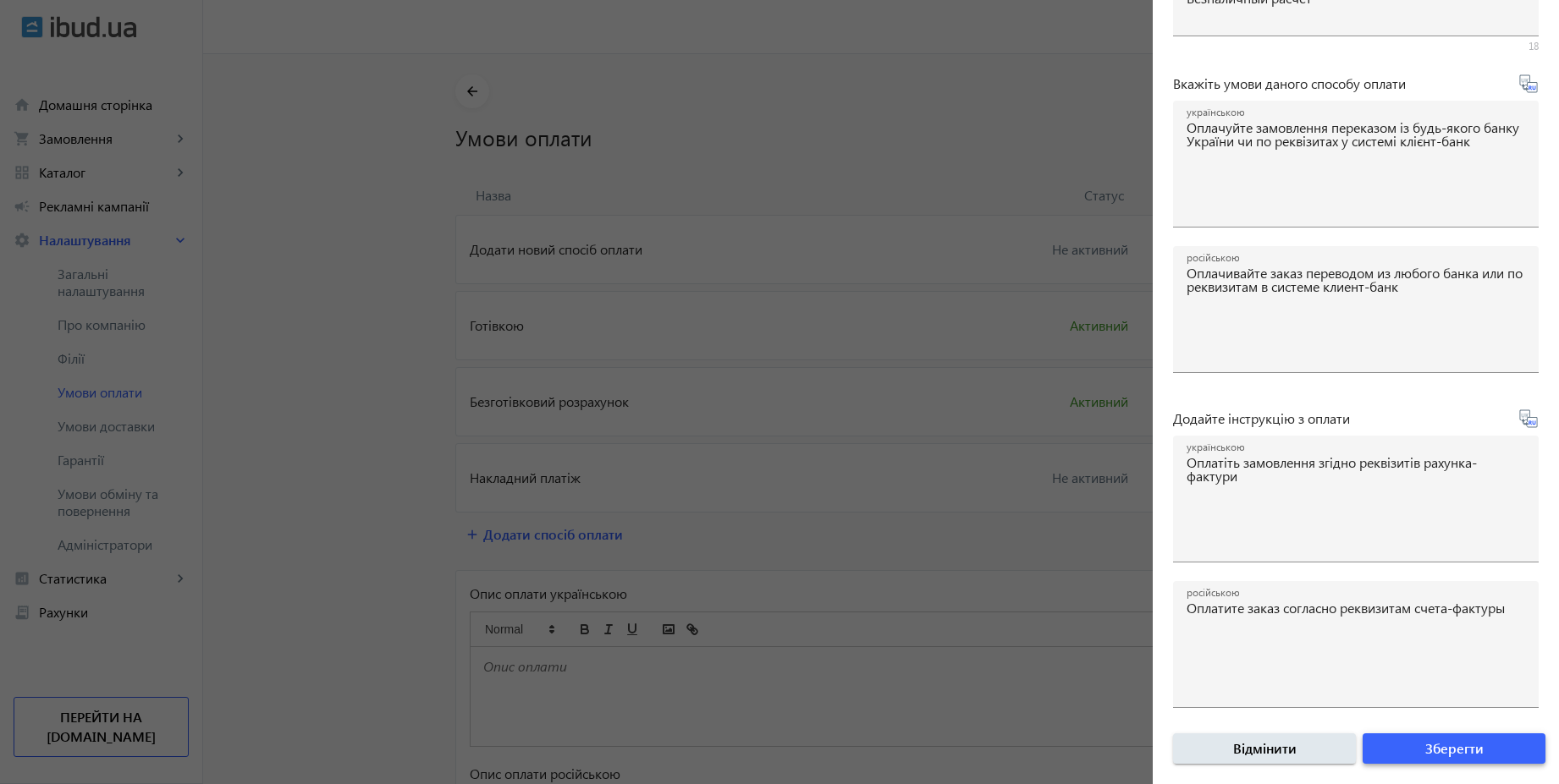
click at [1460, 743] on span "Зберегти" at bounding box center [1454, 748] width 59 height 18
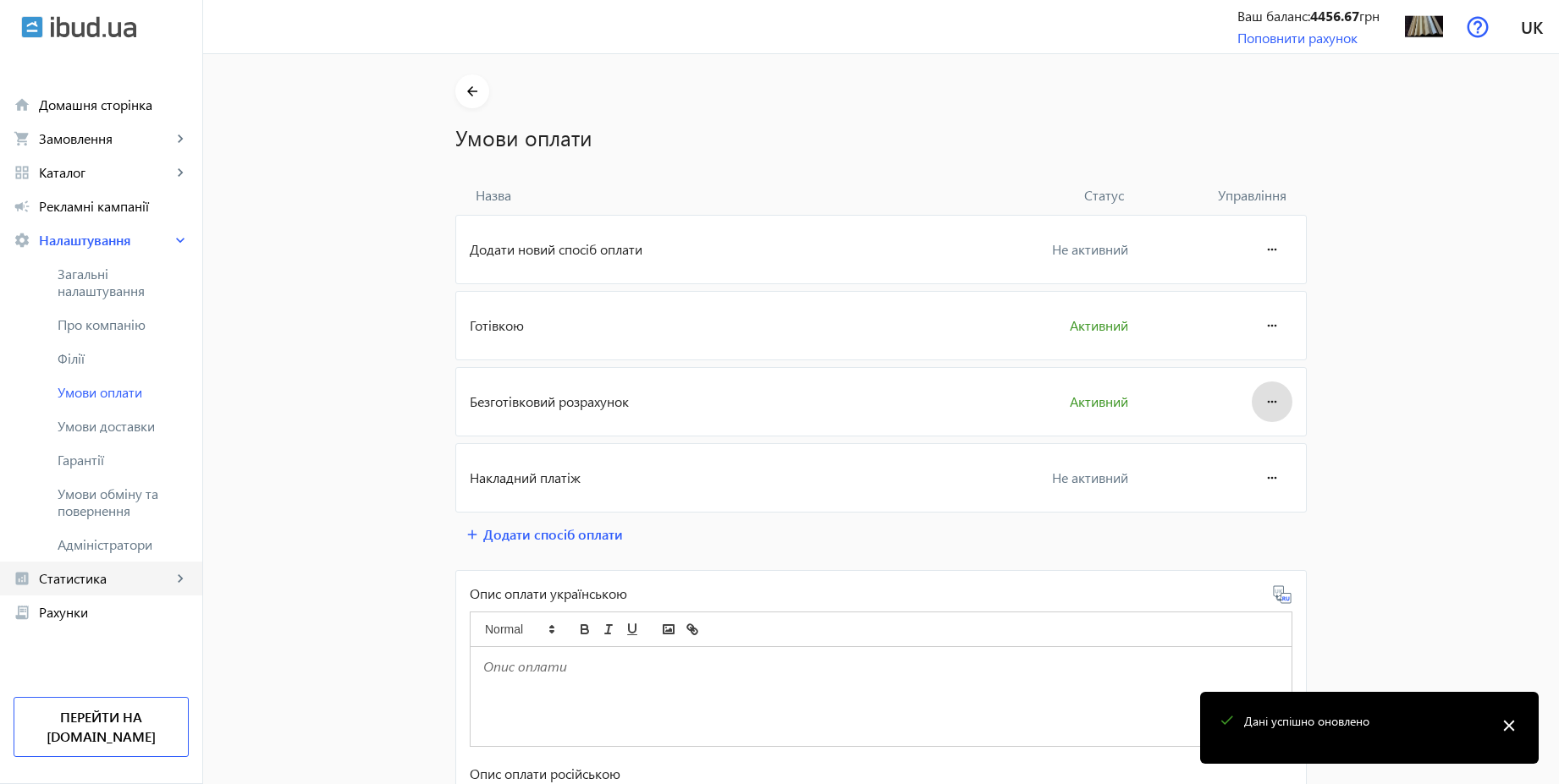
click at [101, 571] on span "Статистика" at bounding box center [106, 578] width 133 height 17
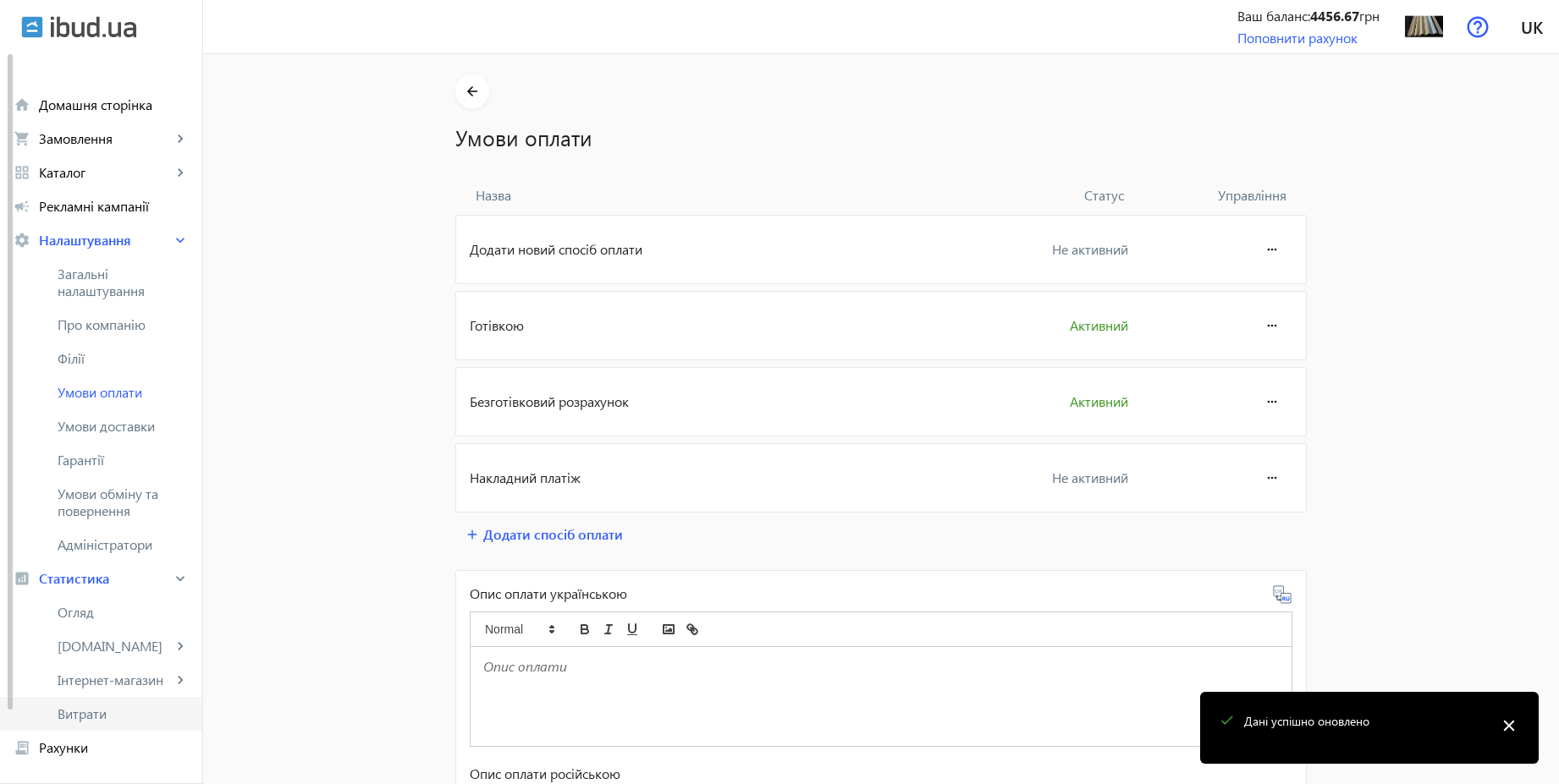
click at [99, 707] on span "Витрати" at bounding box center [123, 713] width 131 height 17
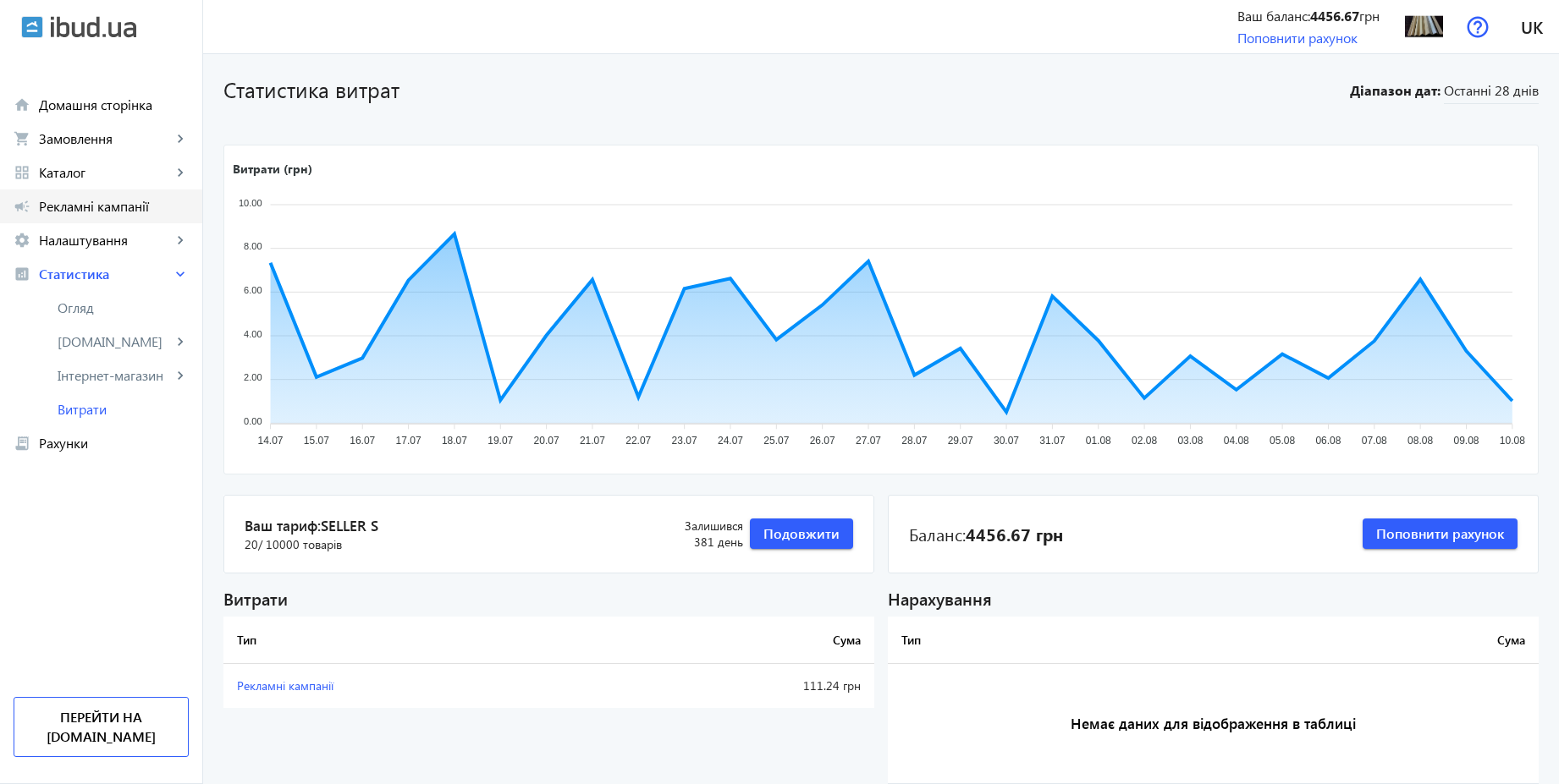
click at [122, 205] on span "Рекламні кампанії" at bounding box center [114, 205] width 150 height 17
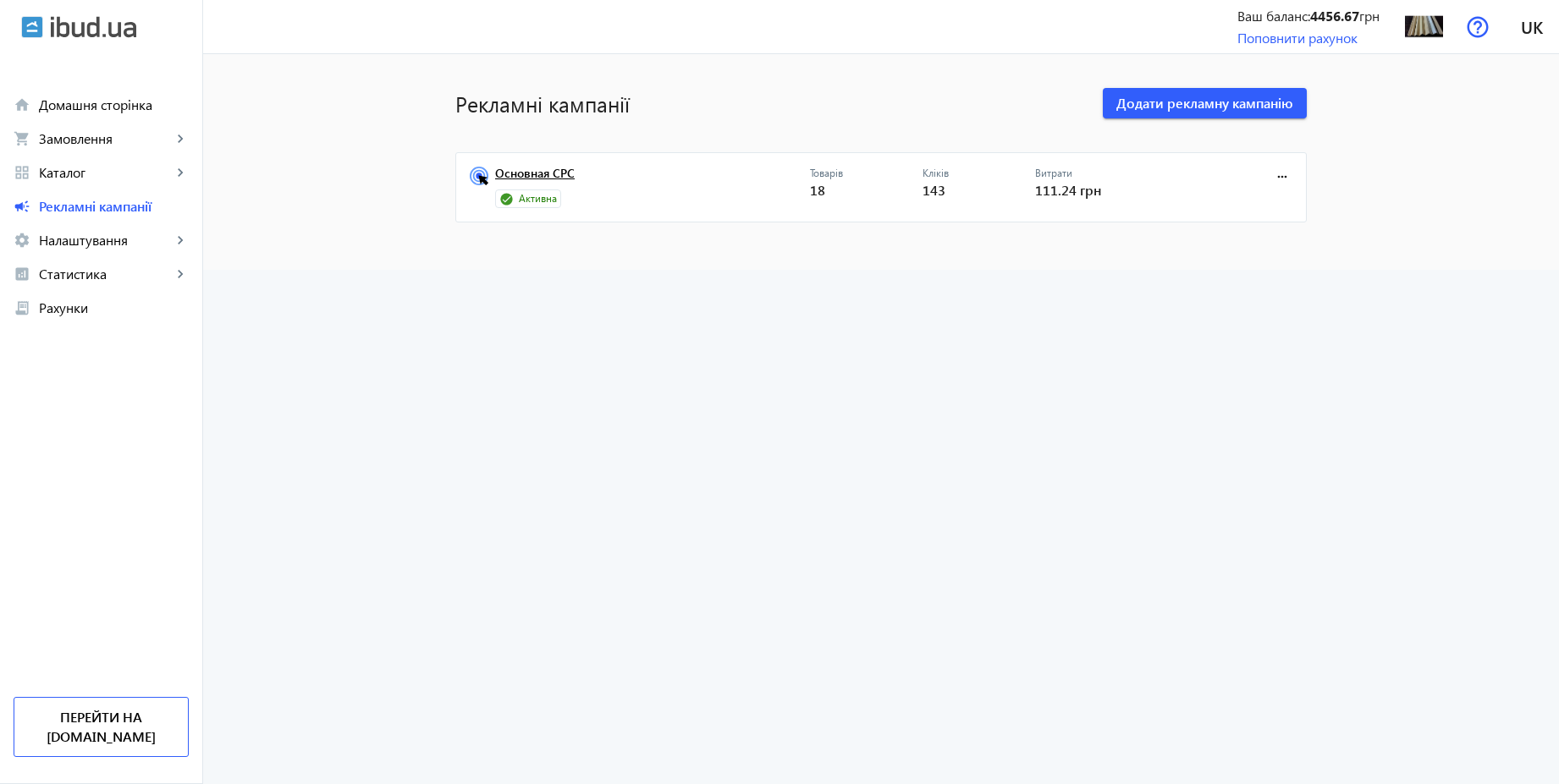
click at [519, 168] on link "Основная СРС" at bounding box center [652, 178] width 315 height 24
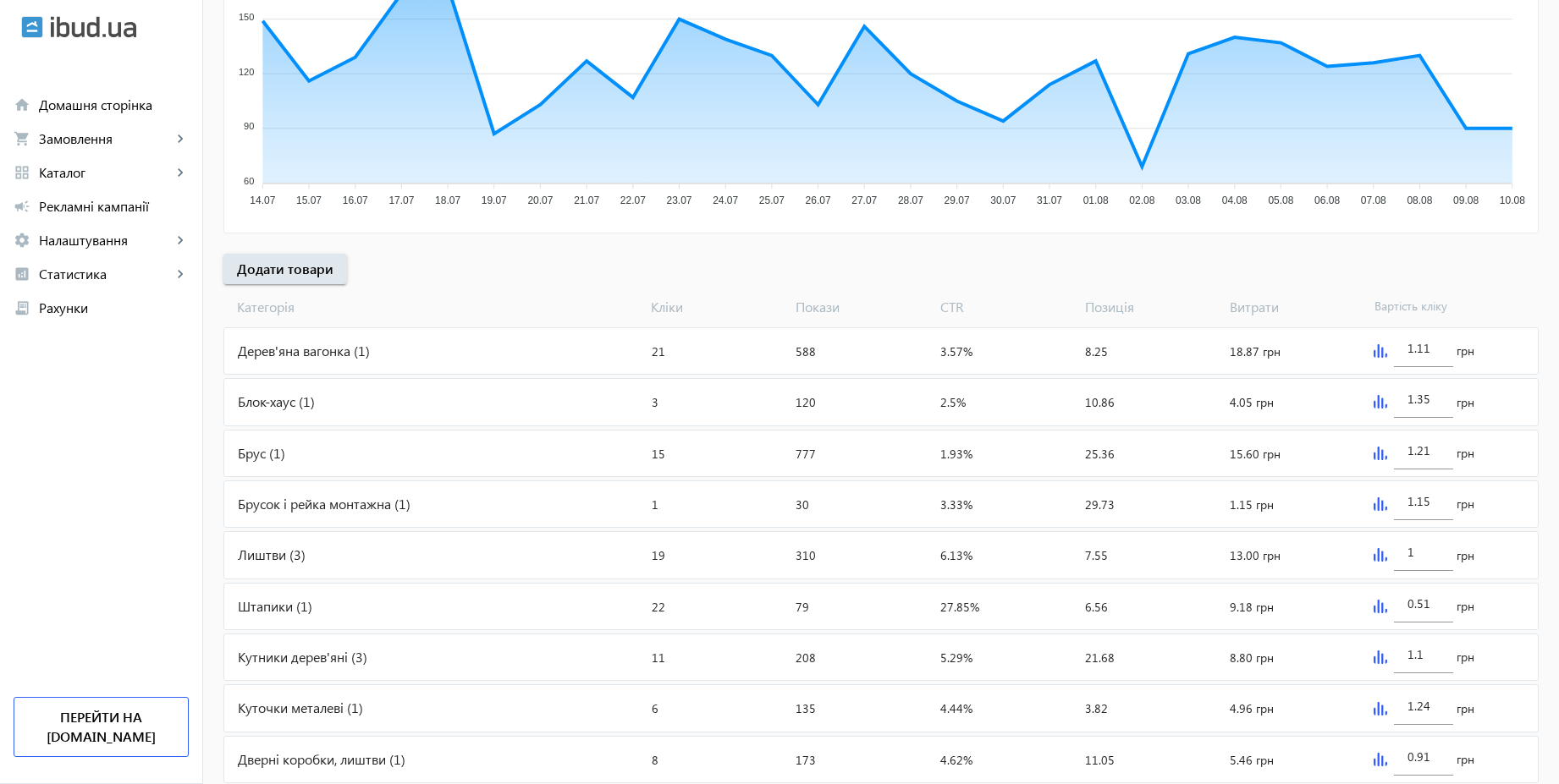
scroll to position [567, 0]
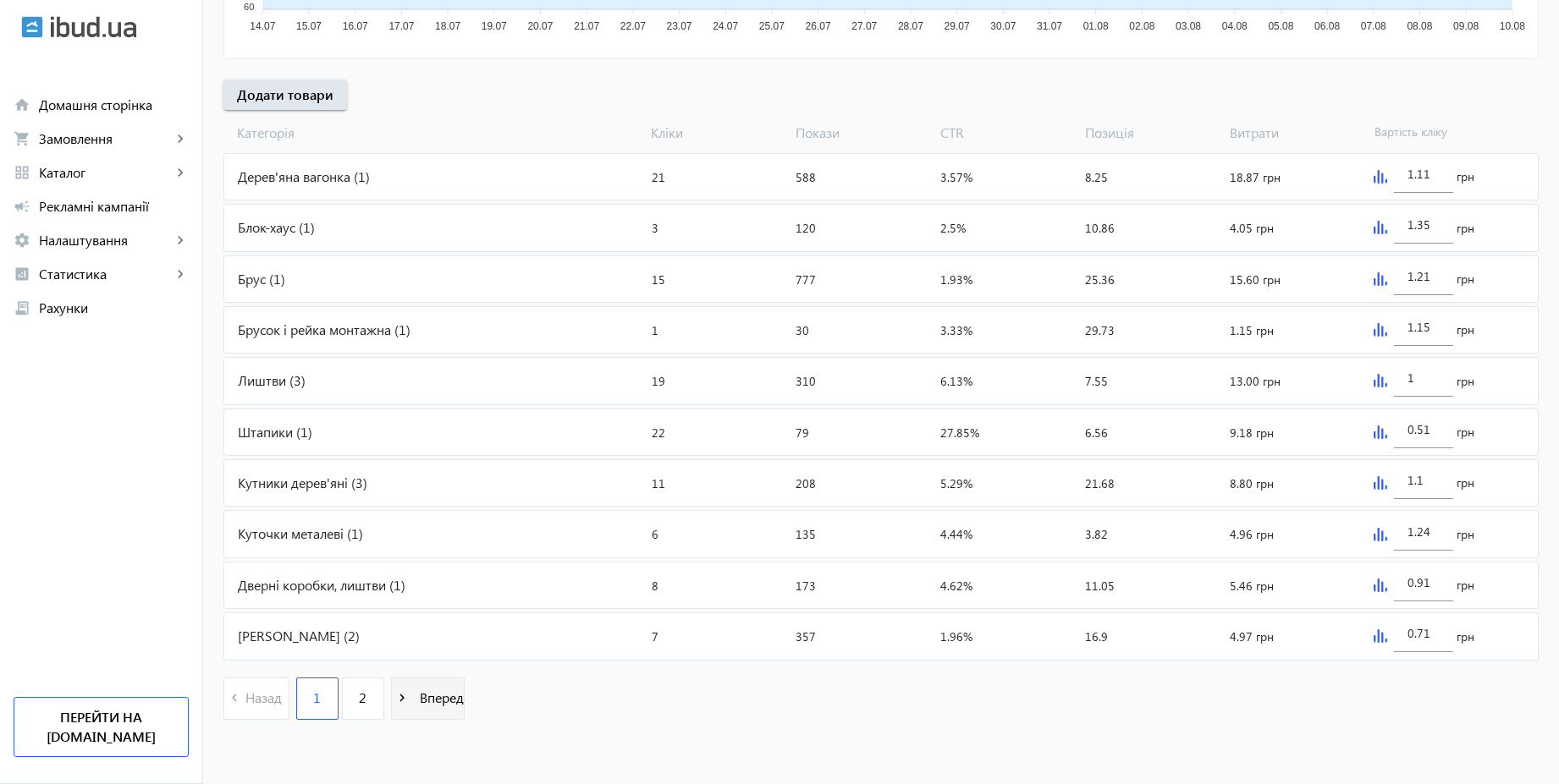
click at [413, 691] on span "Вперед" at bounding box center [438, 697] width 51 height 18
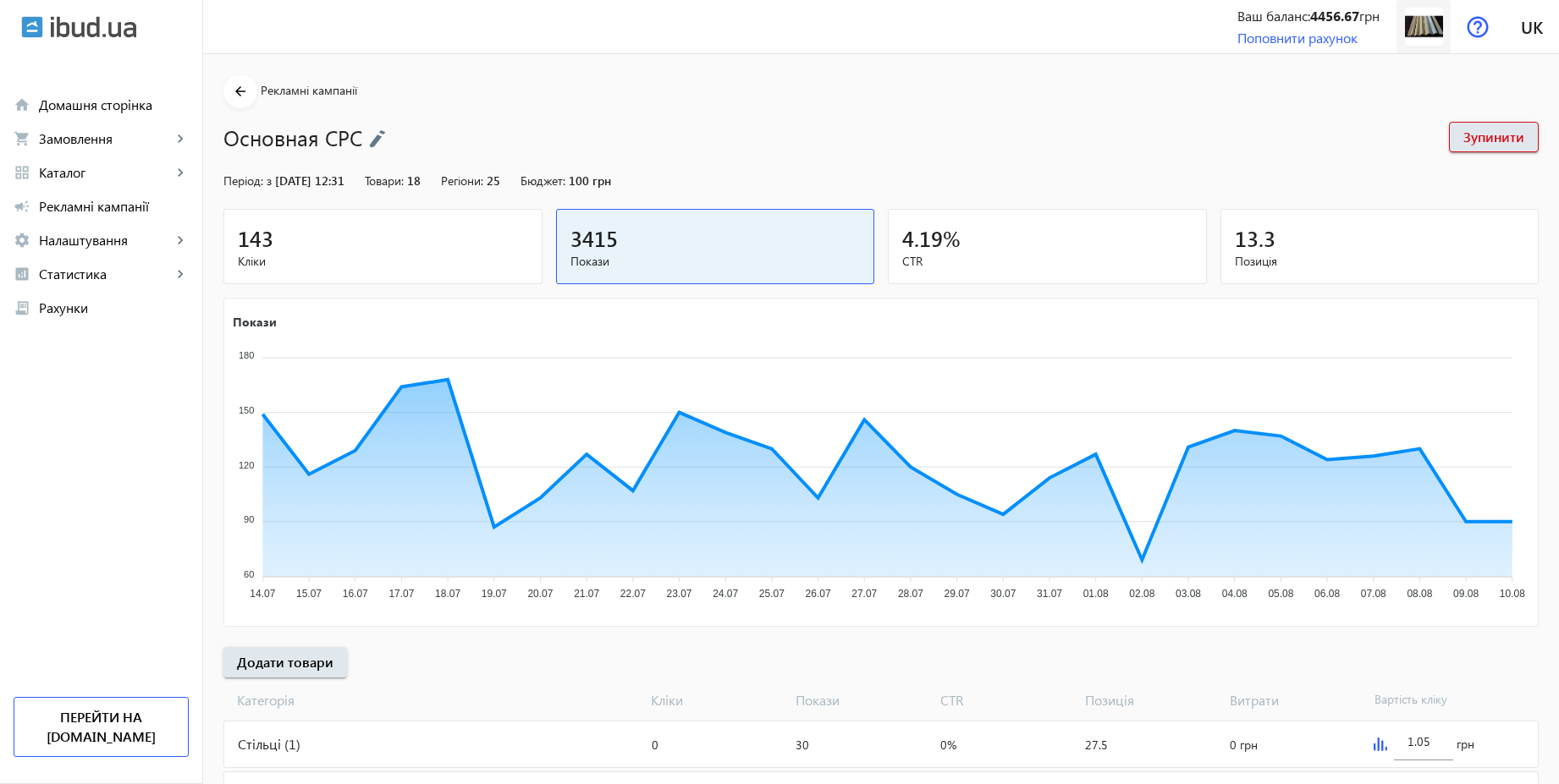
click at [1419, 31] on img at bounding box center [1423, 27] width 38 height 38
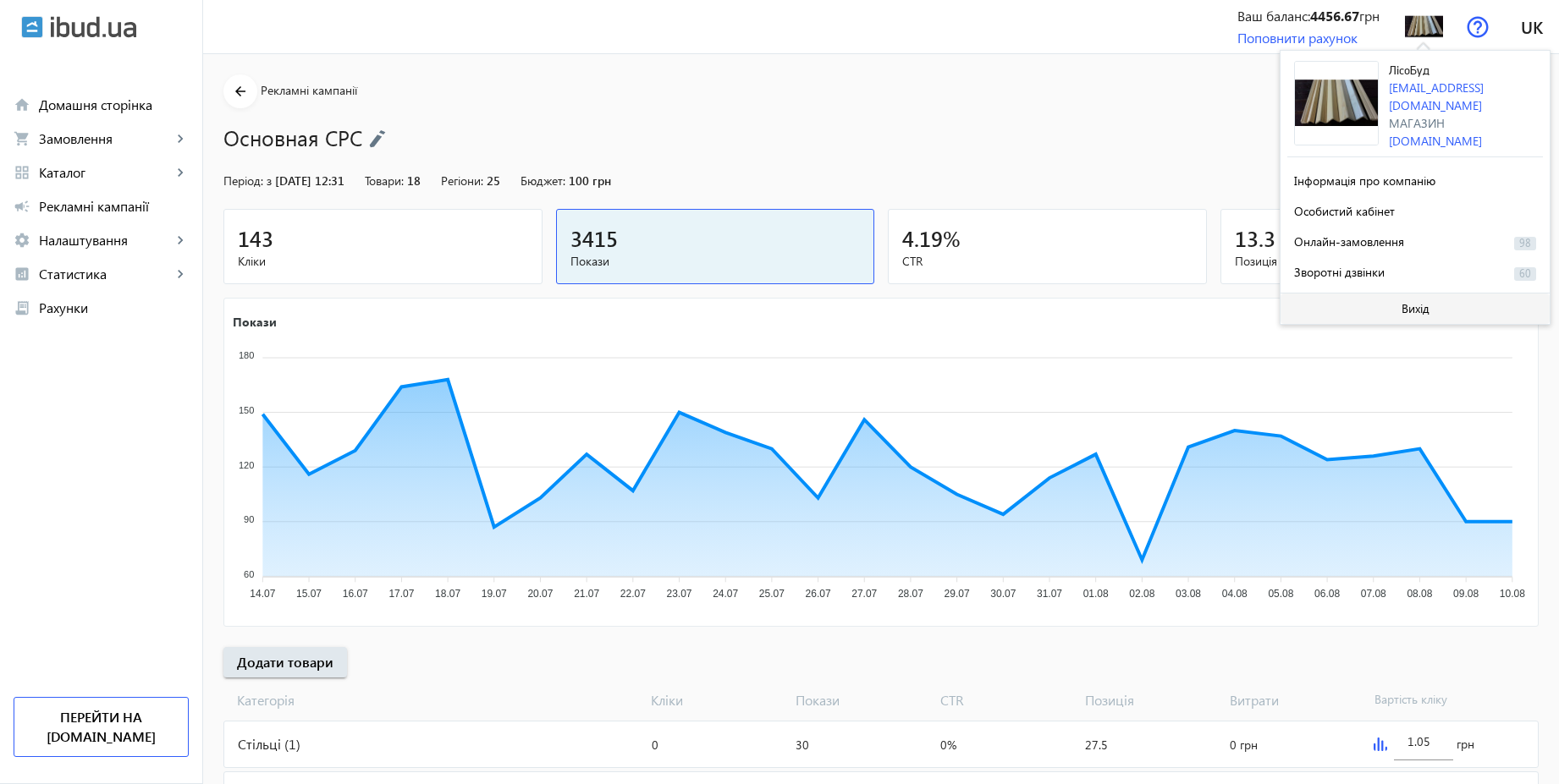
click at [1408, 303] on span "Вихід" at bounding box center [1416, 308] width 28 height 13
